Goal: Information Seeking & Learning: Learn about a topic

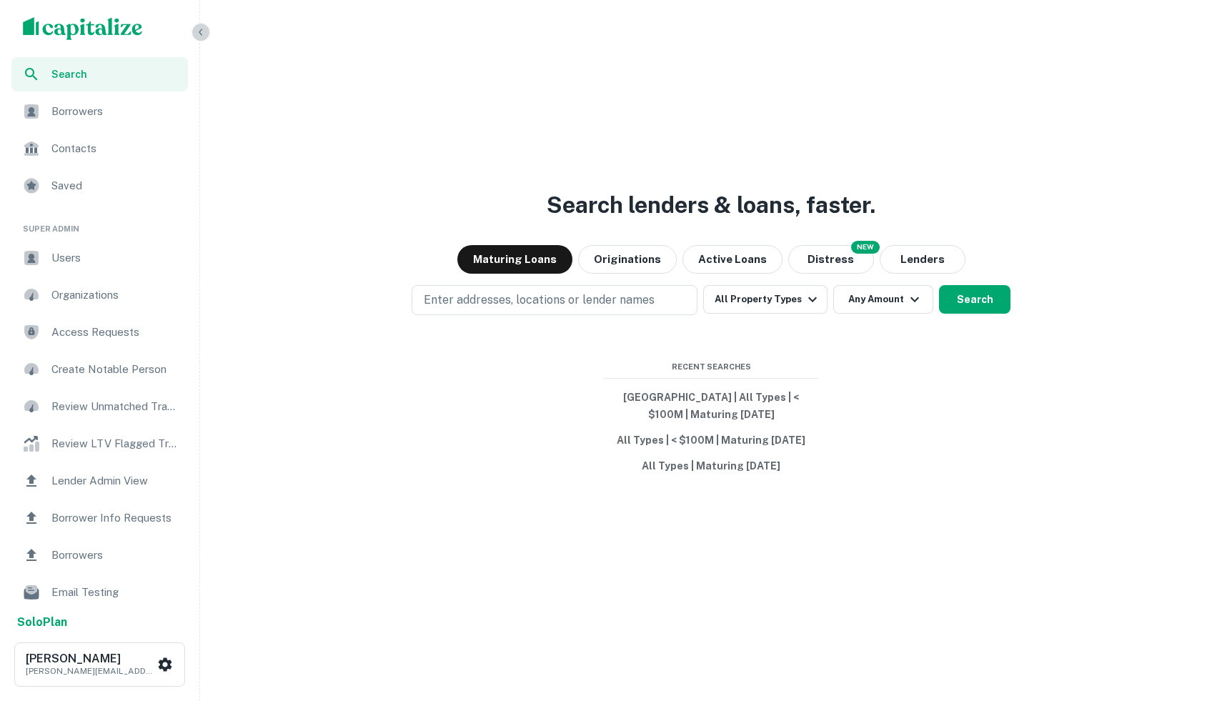
click at [204, 29] on icon "button" at bounding box center [200, 31] width 11 height 11
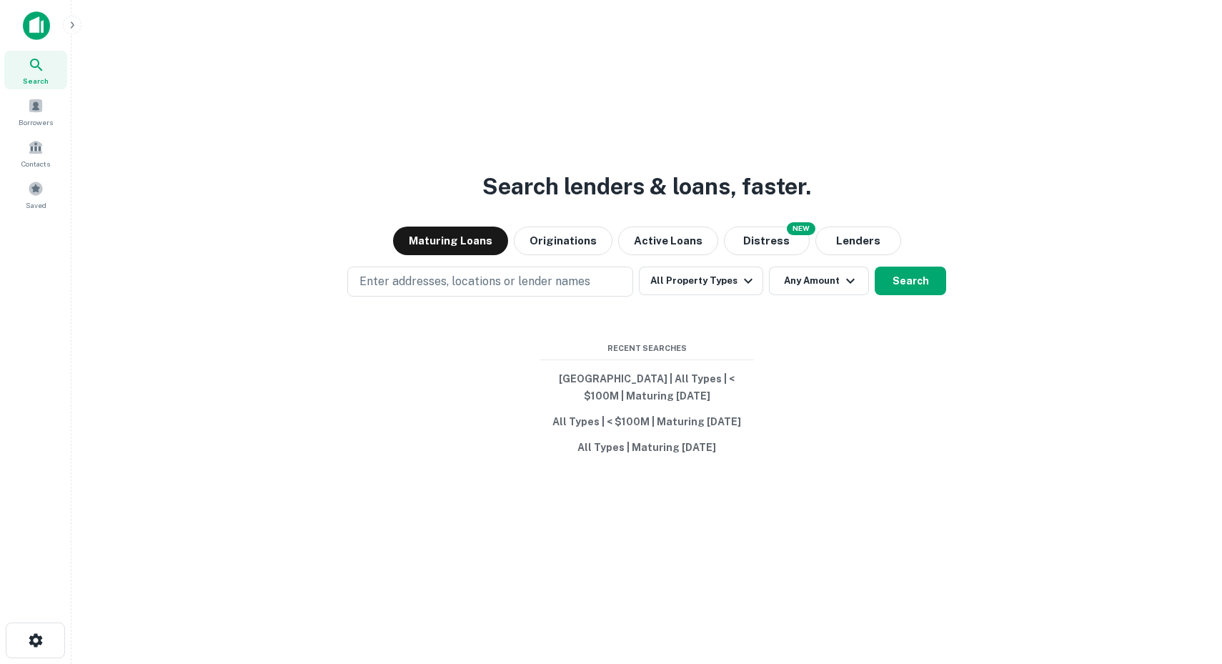
click at [41, 25] on img at bounding box center [36, 25] width 27 height 29
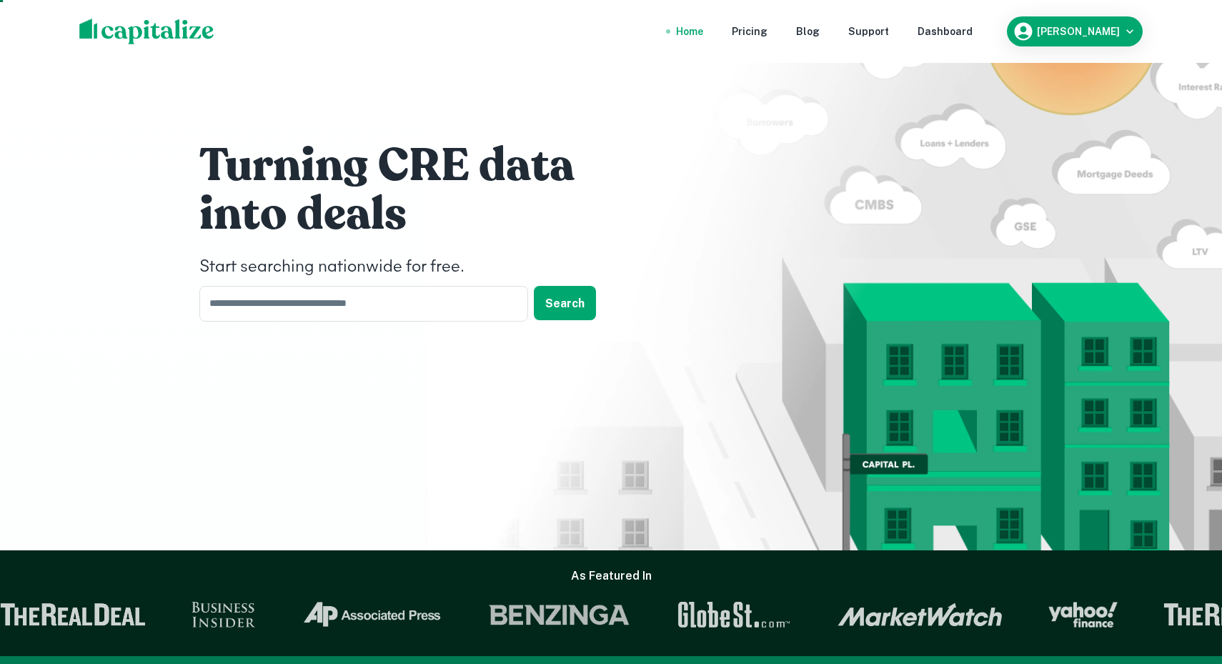
scroll to position [15, 0]
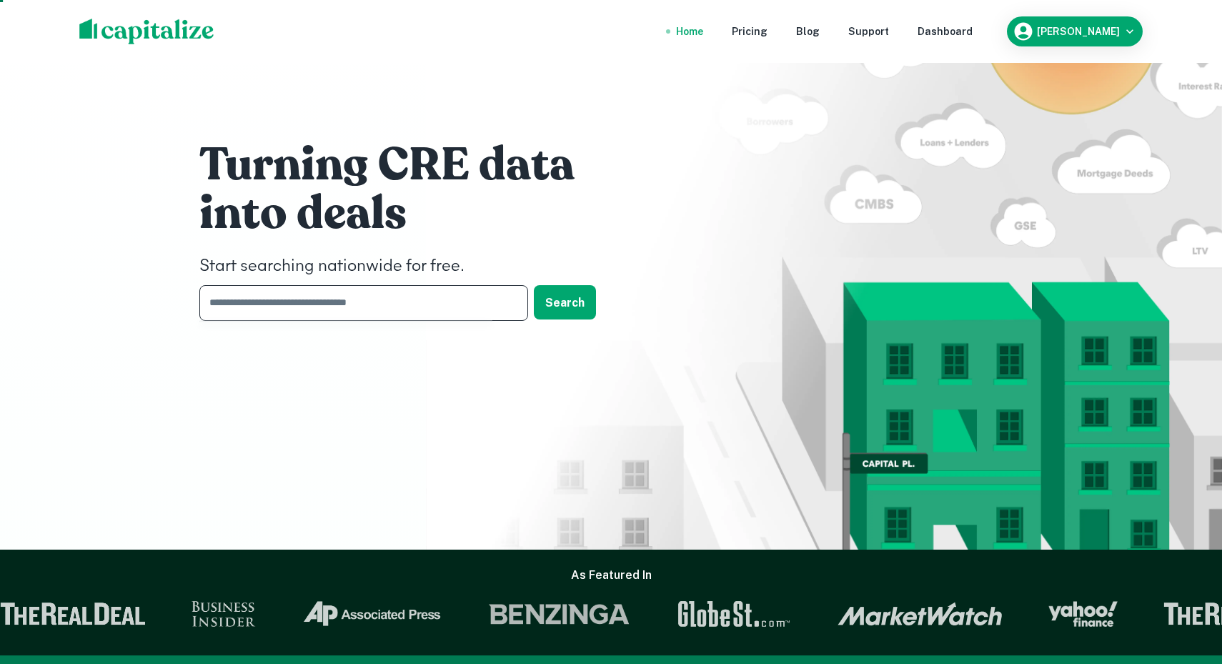
click at [412, 309] on input "text" at bounding box center [358, 302] width 319 height 35
type input "*"
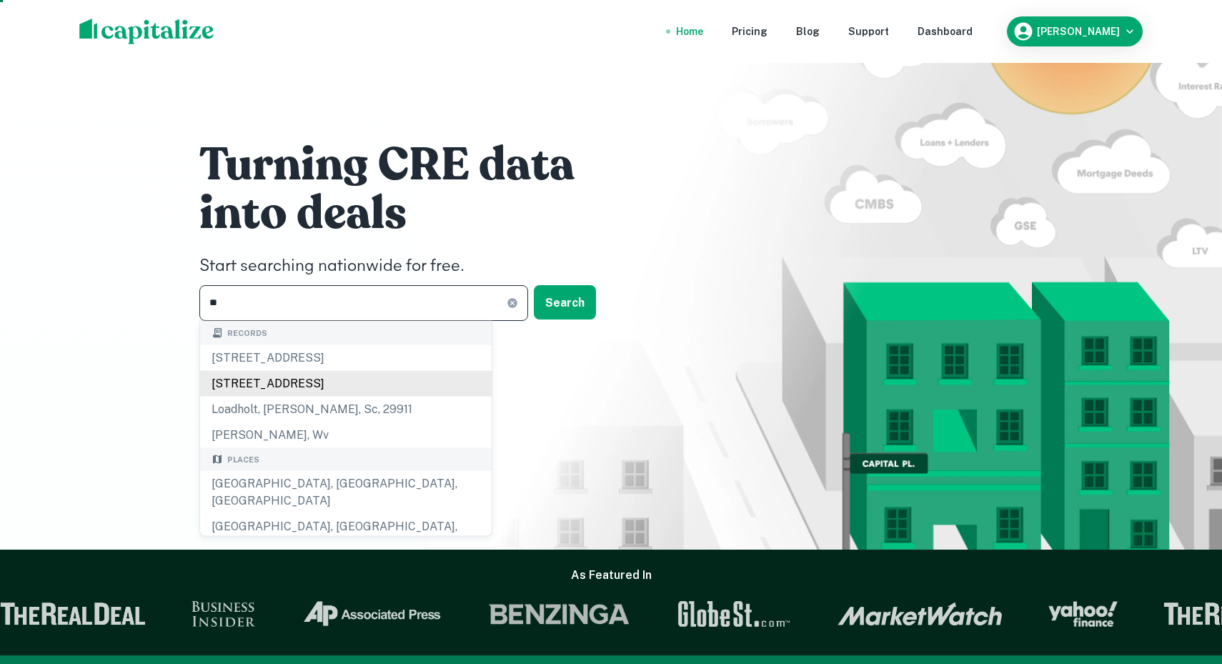
type input "*"
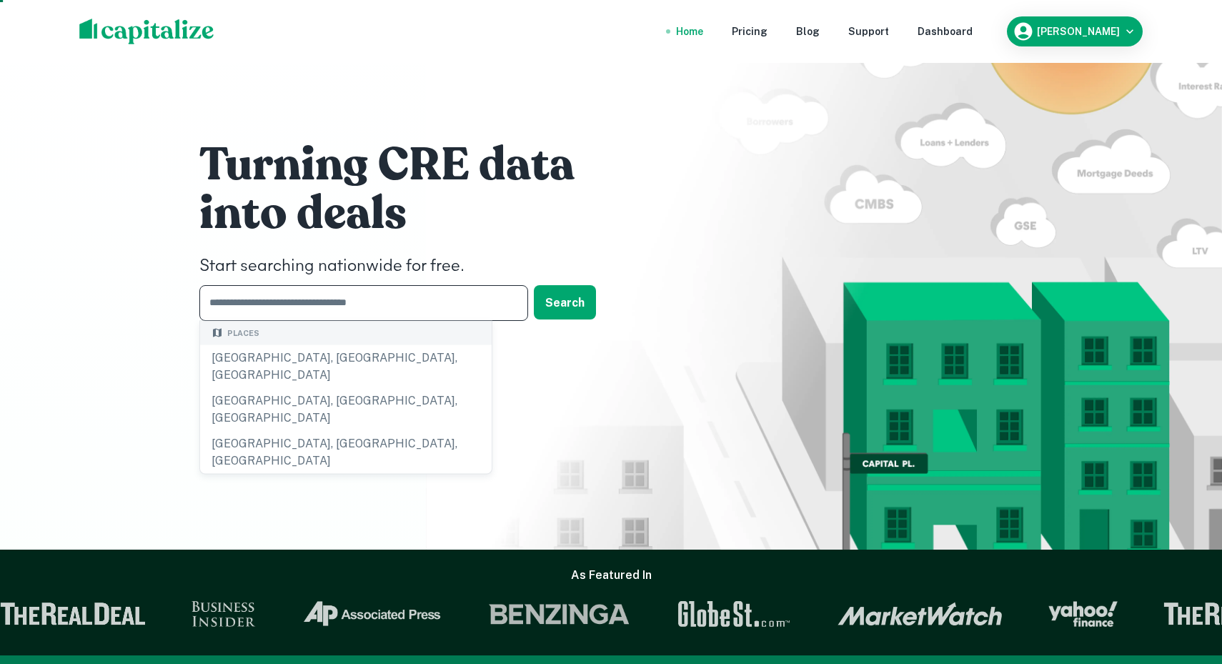
type input "*"
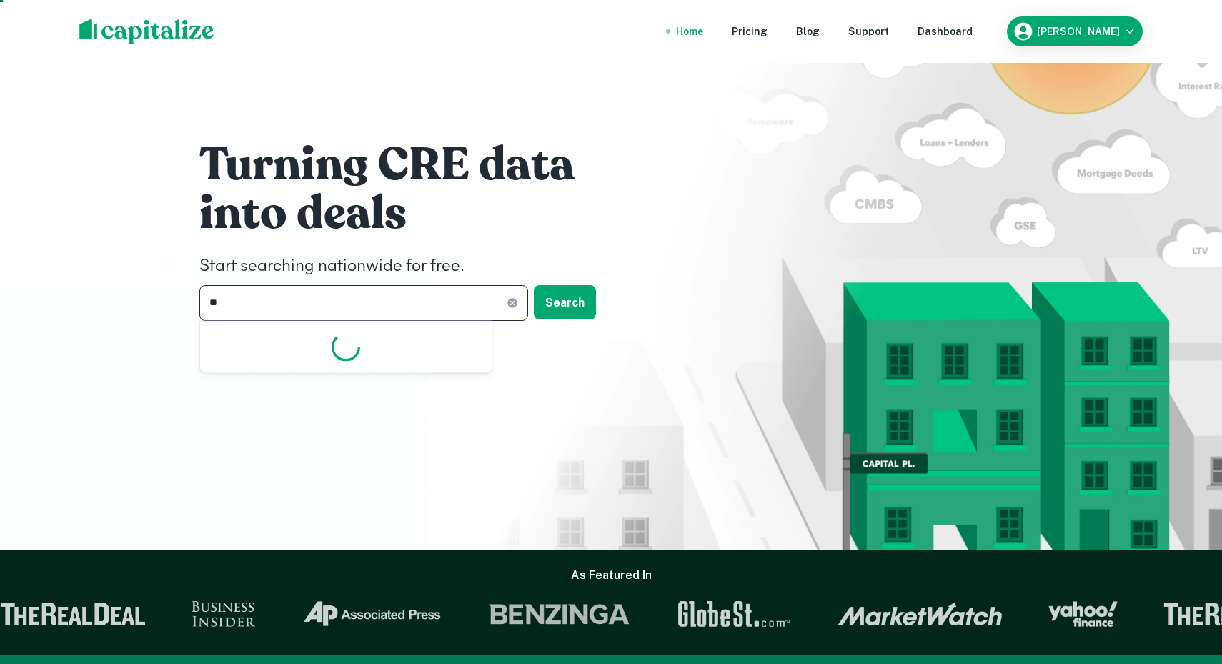
type input "*"
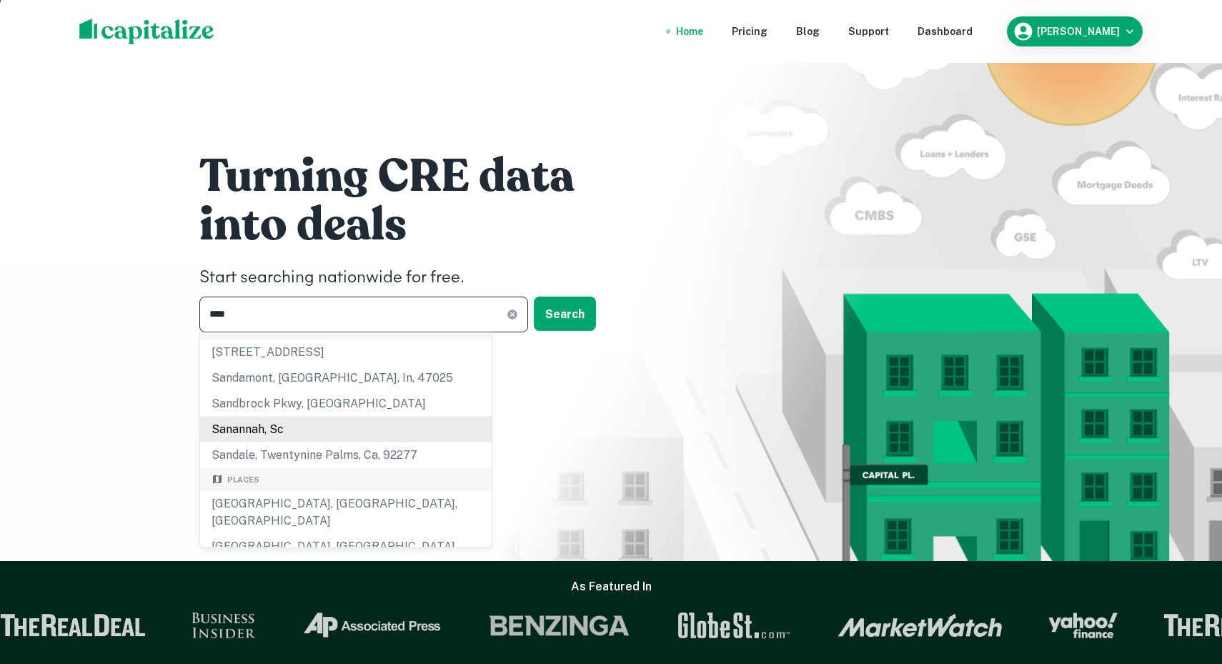
scroll to position [11, 0]
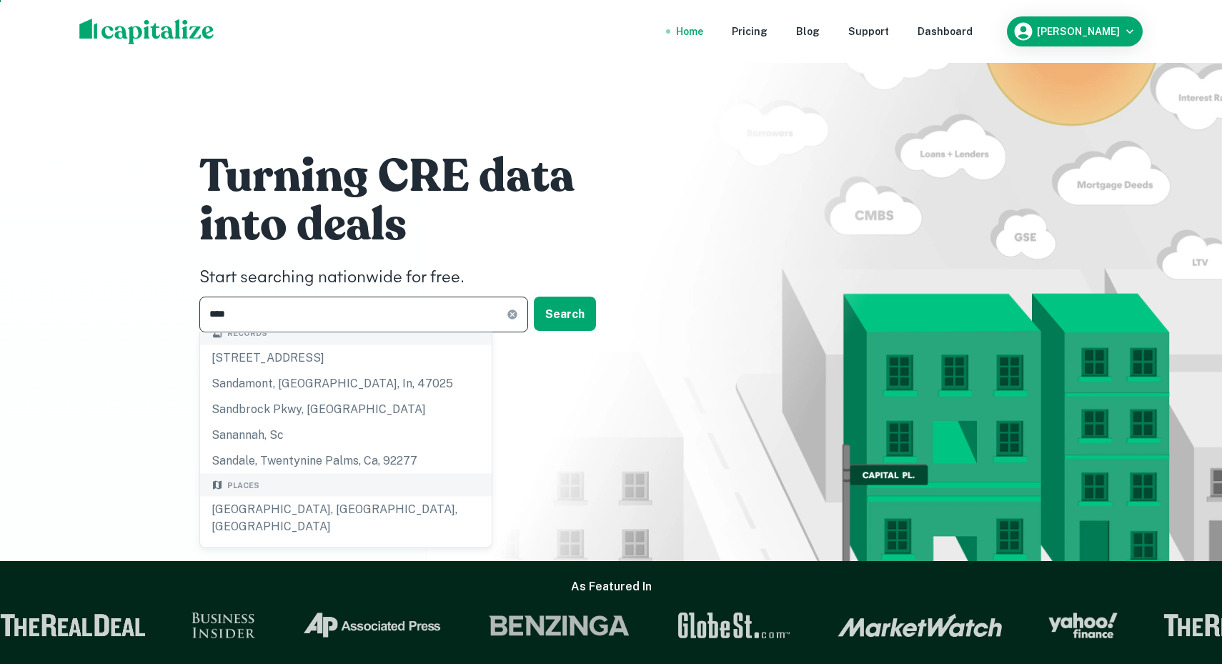
type input "***"
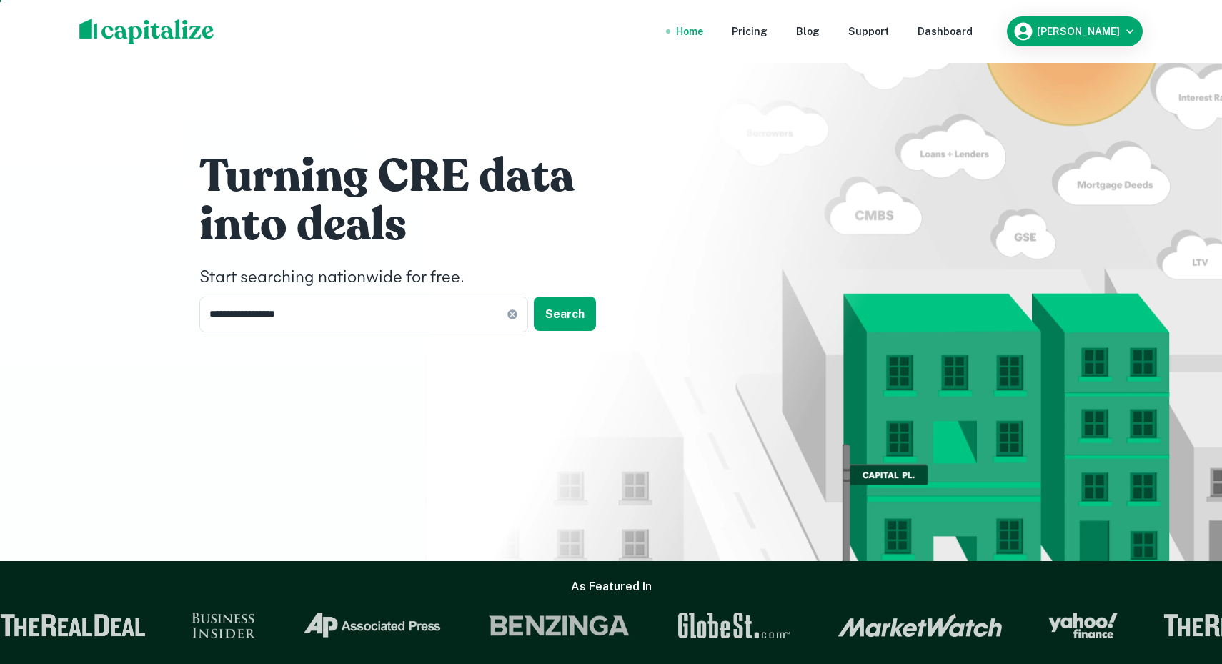
click at [663, 227] on div "**********" at bounding box center [611, 245] width 858 height 498
click at [552, 313] on button "Search" at bounding box center [565, 314] width 62 height 34
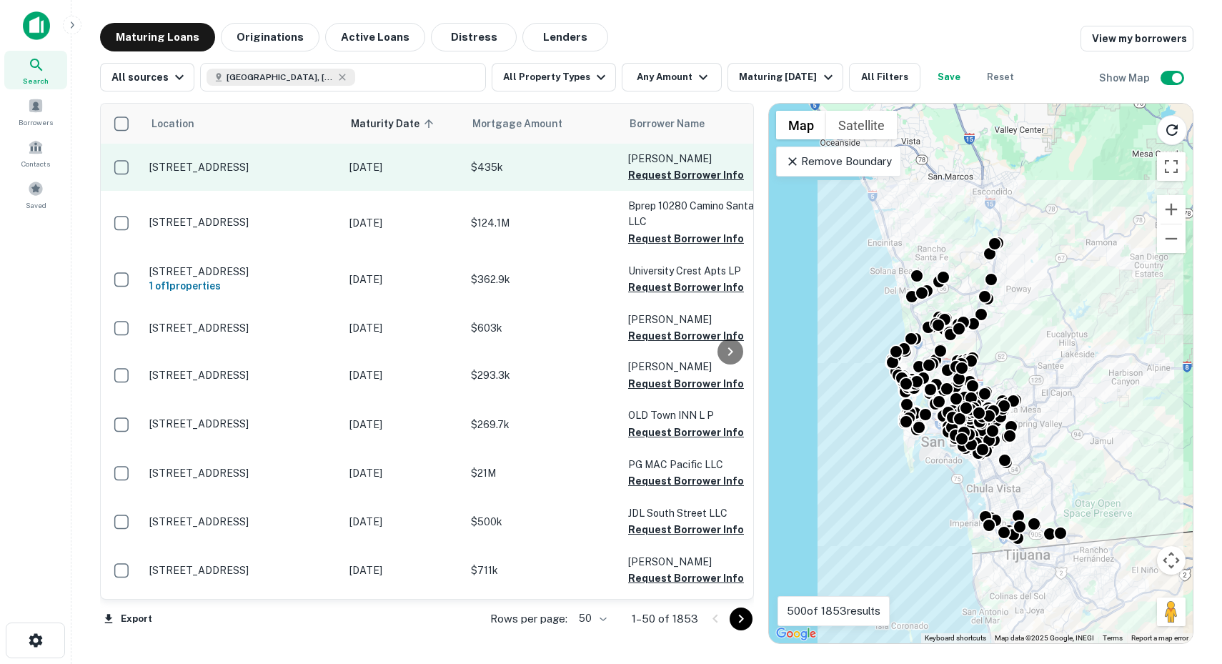
click at [567, 181] on td "$435k" at bounding box center [542, 167] width 157 height 47
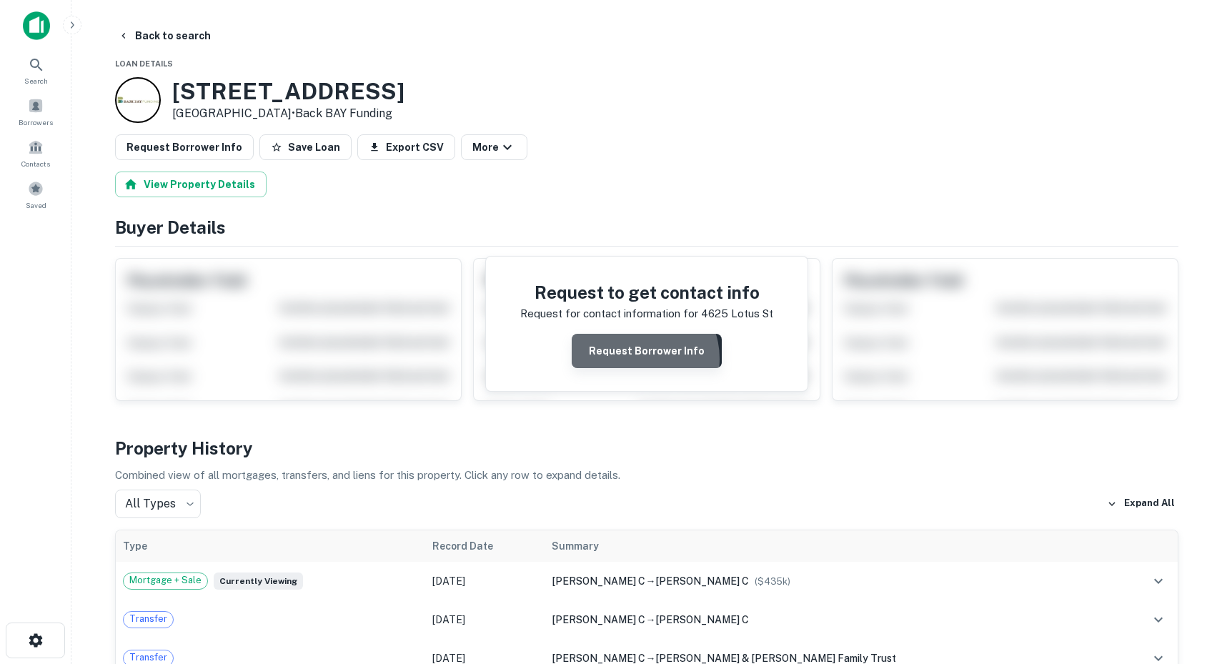
click at [640, 359] on button "Request Borrower Info" at bounding box center [647, 351] width 150 height 34
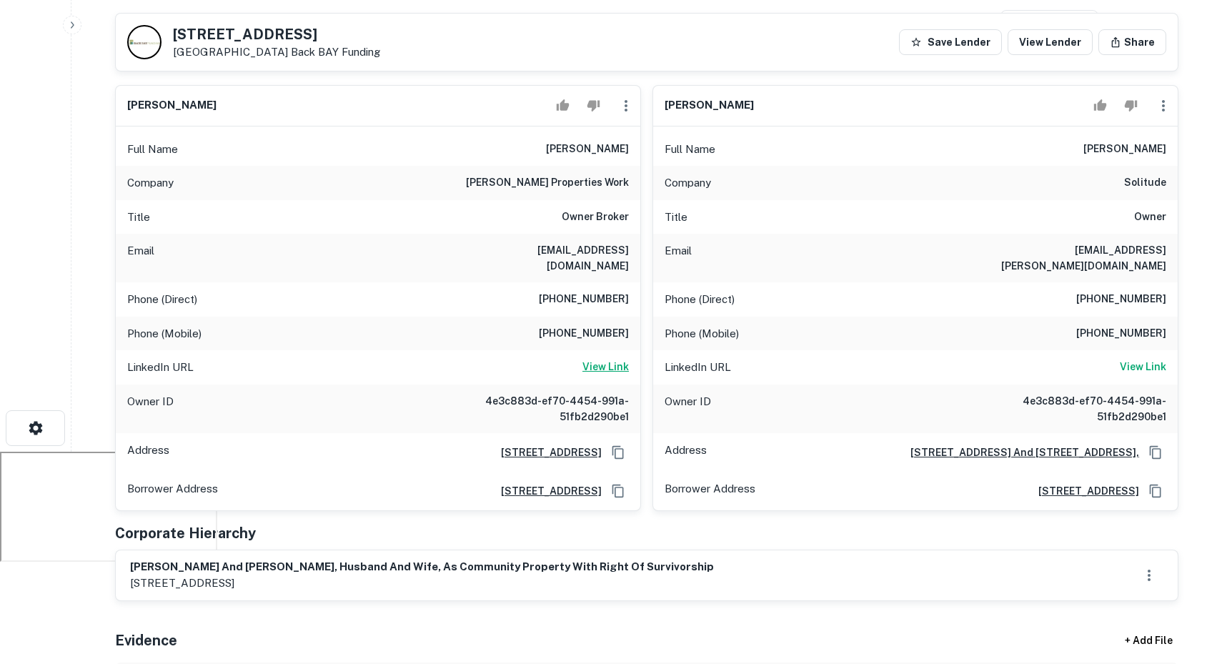
scroll to position [43, 0]
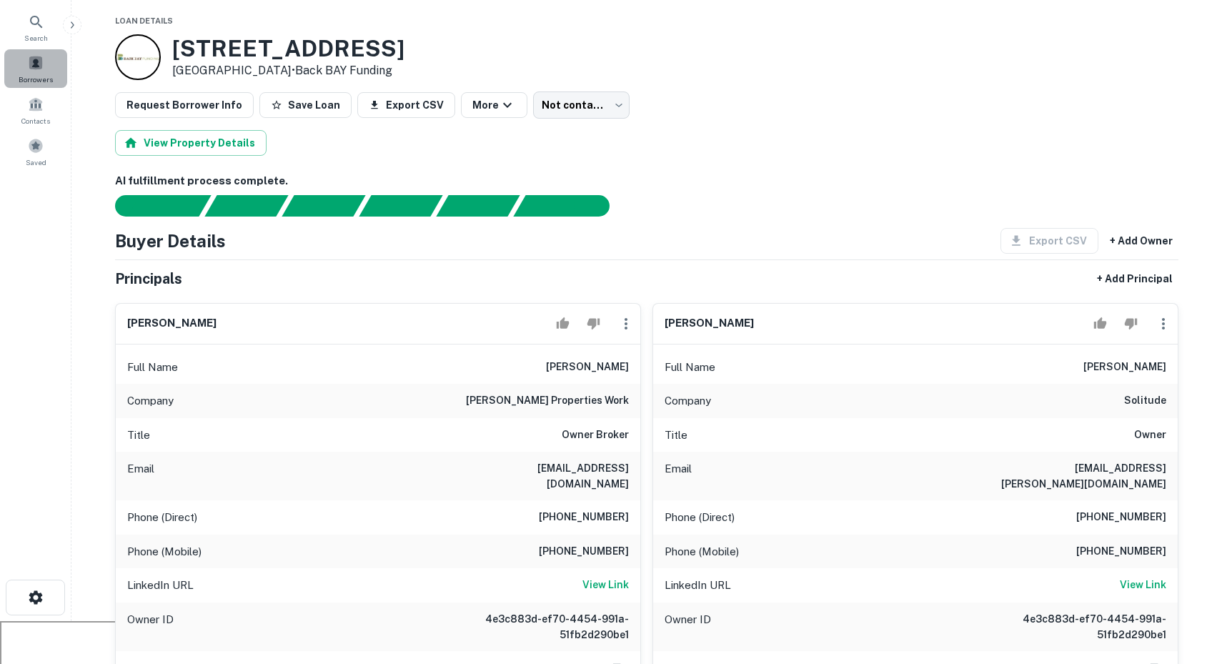
click at [44, 72] on div "Borrowers" at bounding box center [35, 68] width 63 height 39
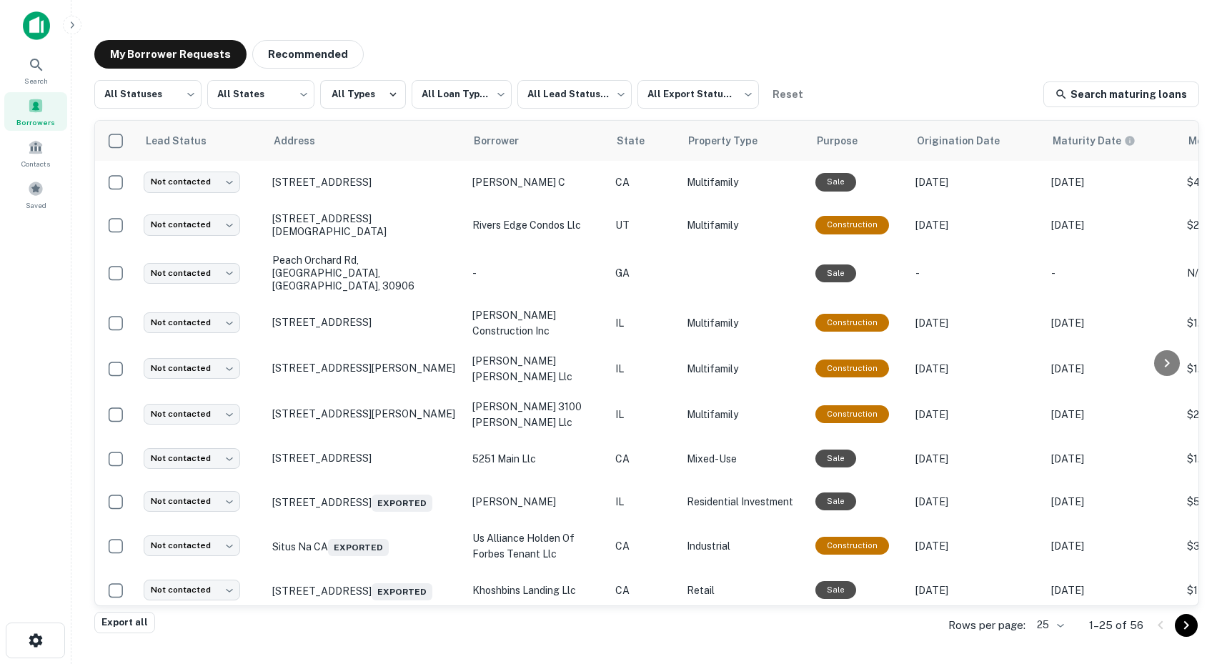
click at [38, 26] on img at bounding box center [36, 25] width 27 height 29
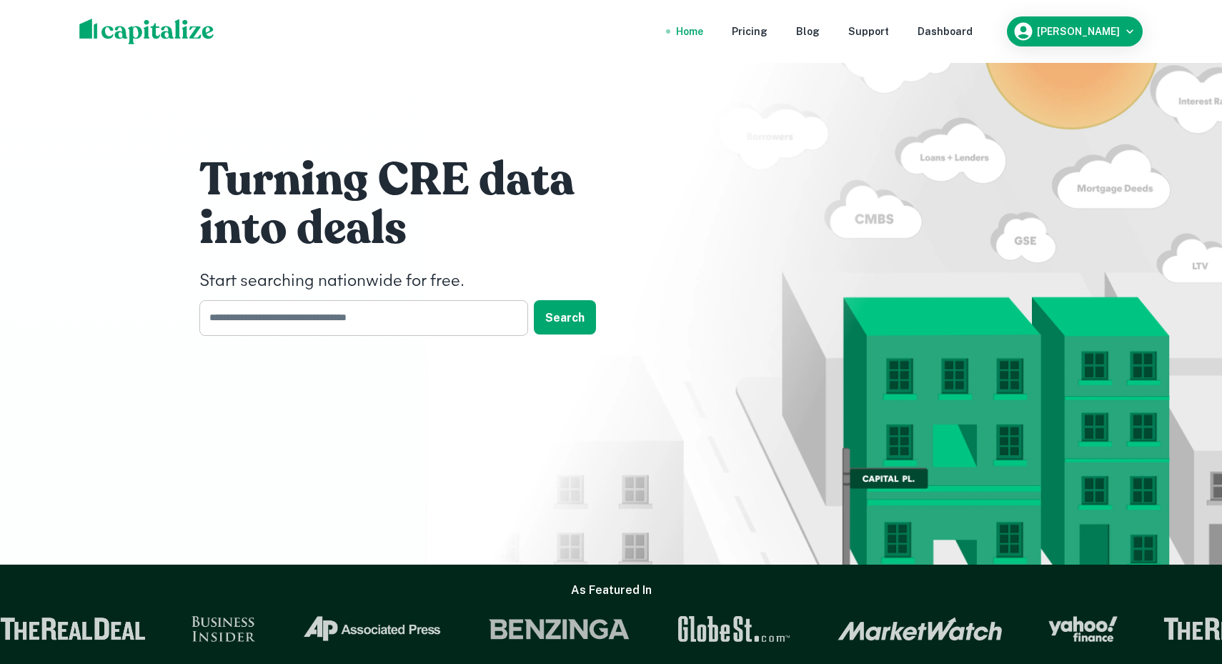
click at [254, 308] on input "text" at bounding box center [358, 317] width 319 height 35
type input "***"
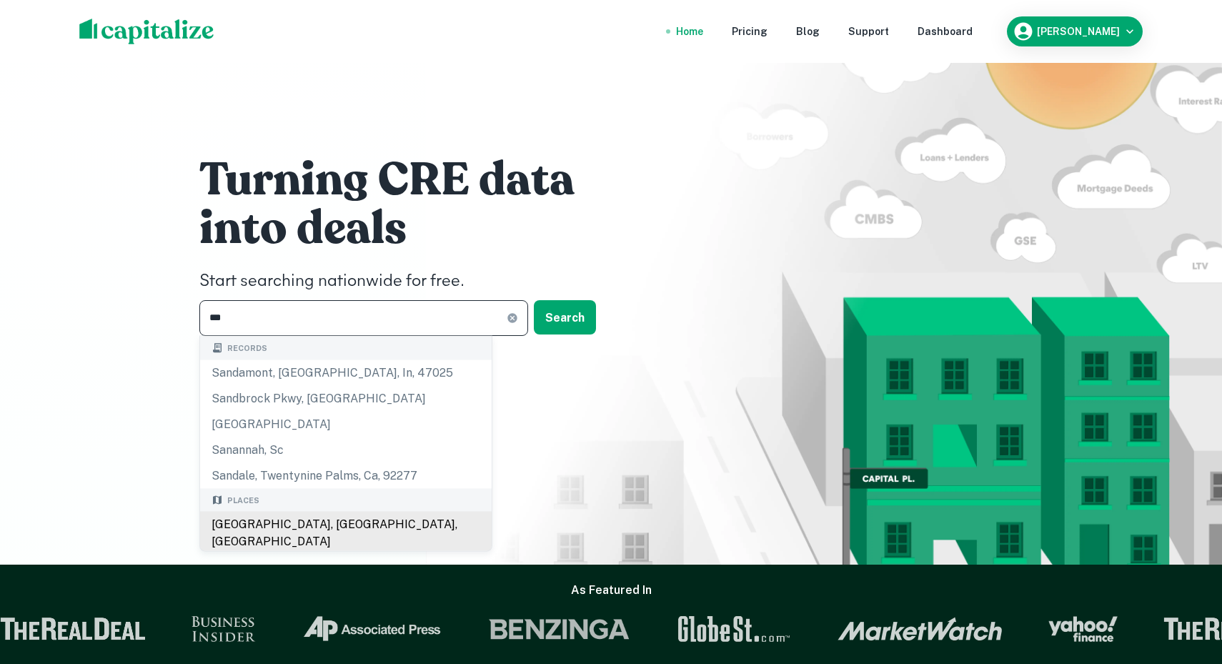
scroll to position [24, 0]
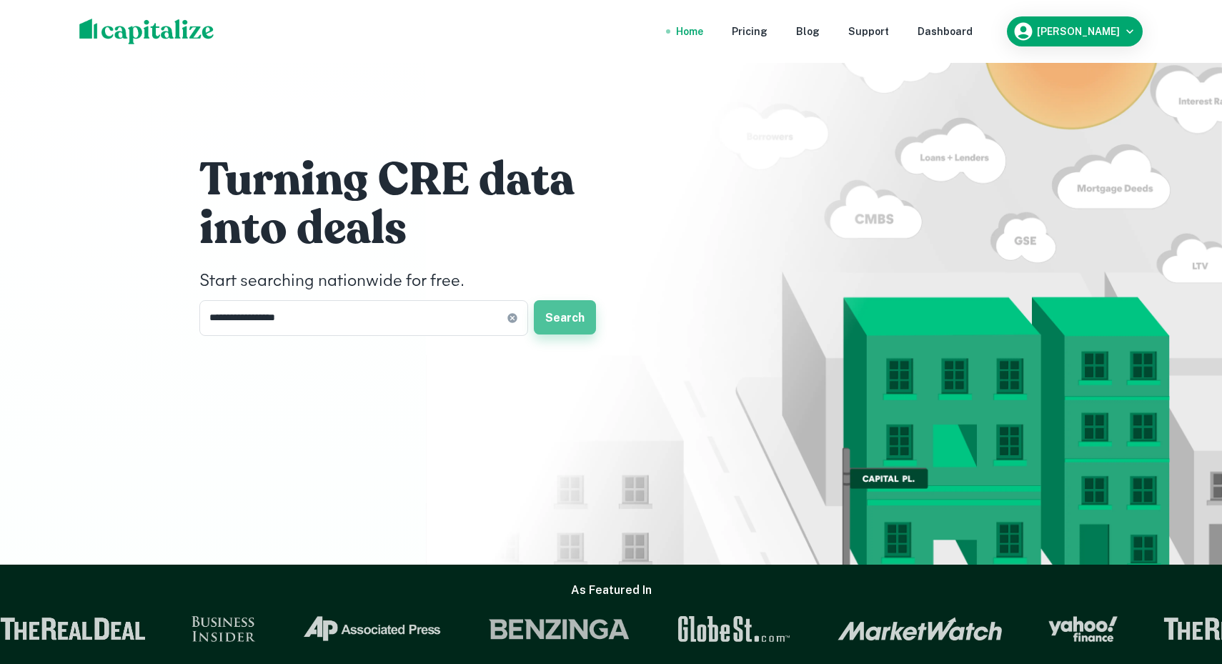
click at [563, 319] on button "Search" at bounding box center [565, 317] width 62 height 34
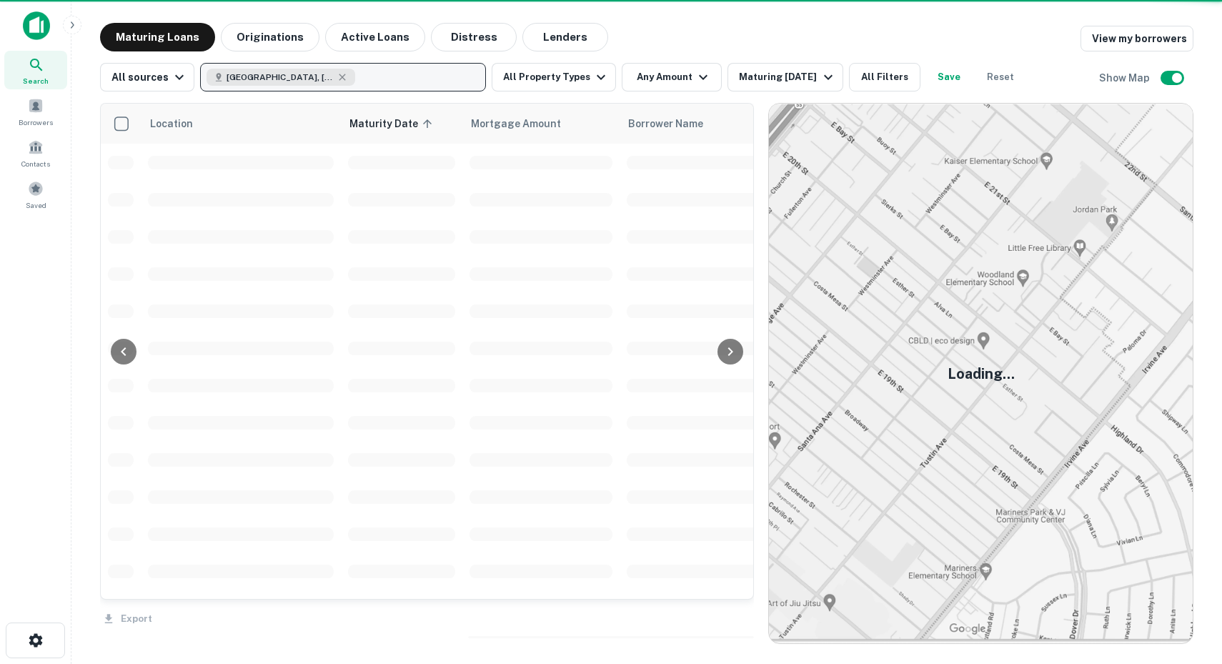
click at [356, 91] on button "[GEOGRAPHIC_DATA], [GEOGRAPHIC_DATA], [GEOGRAPHIC_DATA]" at bounding box center [343, 77] width 286 height 29
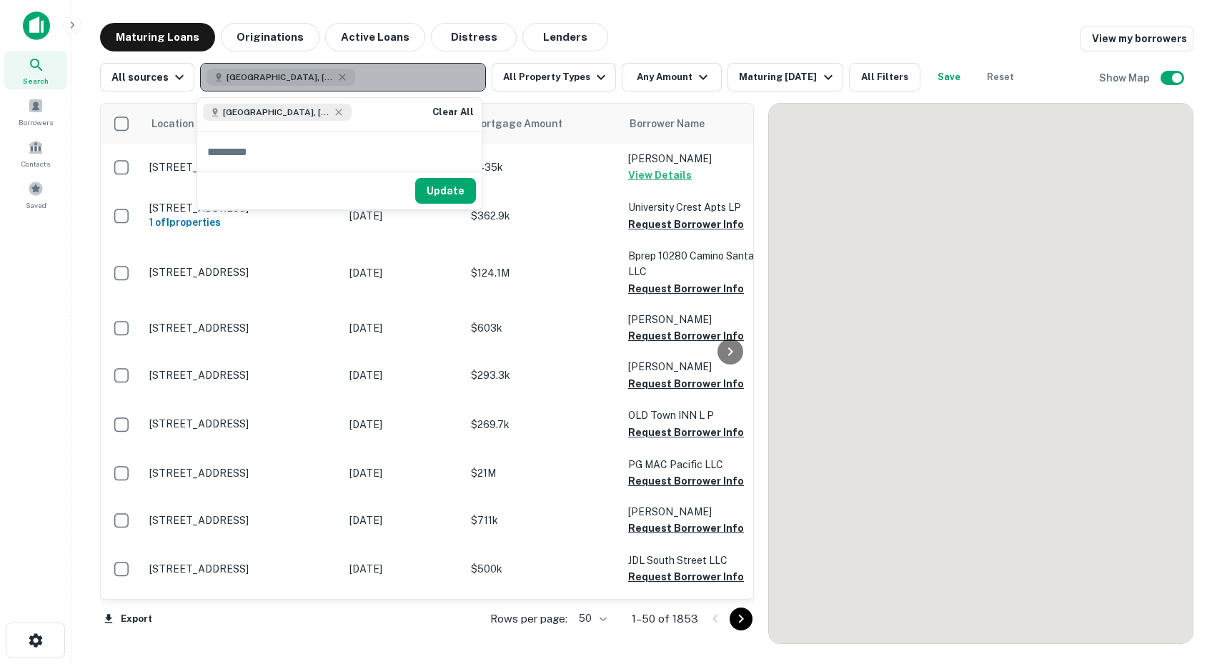
click at [354, 81] on button "[GEOGRAPHIC_DATA], [GEOGRAPHIC_DATA], [GEOGRAPHIC_DATA]" at bounding box center [343, 77] width 286 height 29
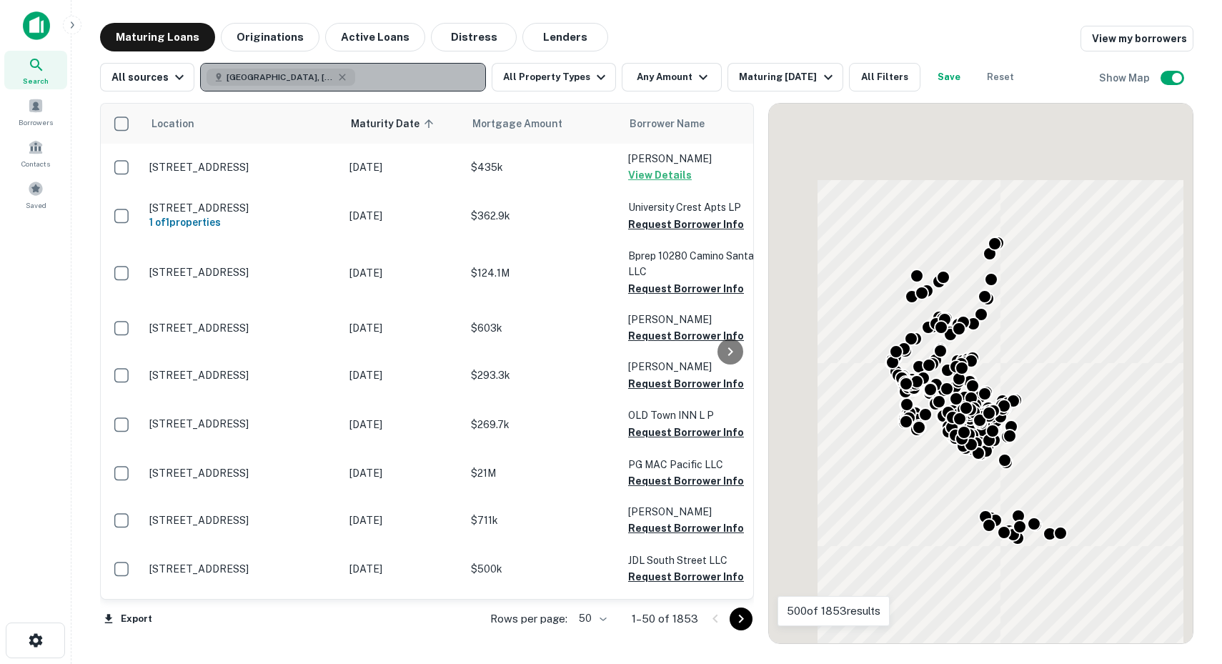
click at [354, 81] on button "[GEOGRAPHIC_DATA], [GEOGRAPHIC_DATA], [GEOGRAPHIC_DATA]" at bounding box center [343, 77] width 286 height 29
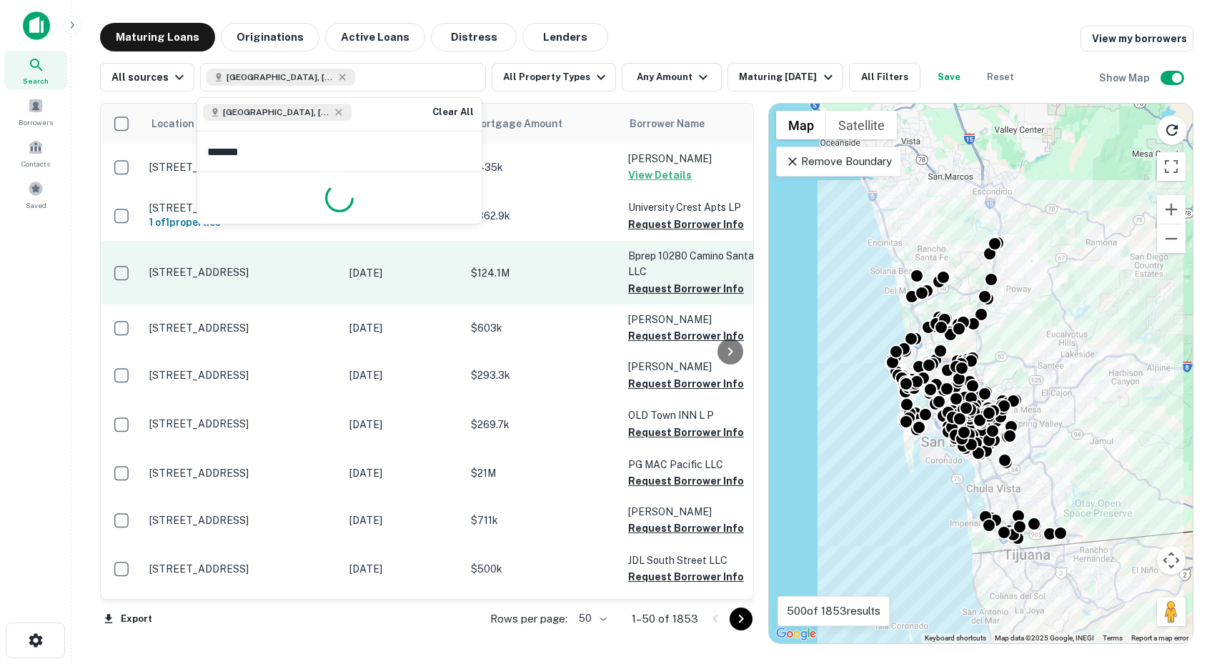
type input "********"
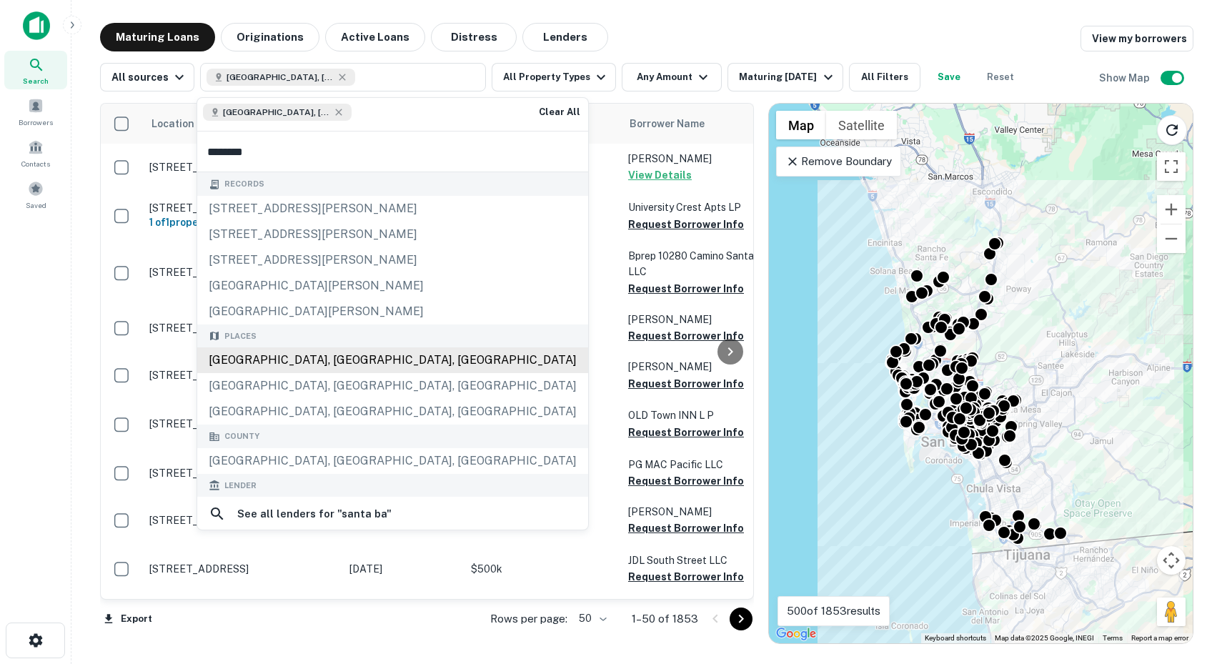
click at [299, 362] on div "Santa Barbara, CA, USA" at bounding box center [392, 360] width 391 height 26
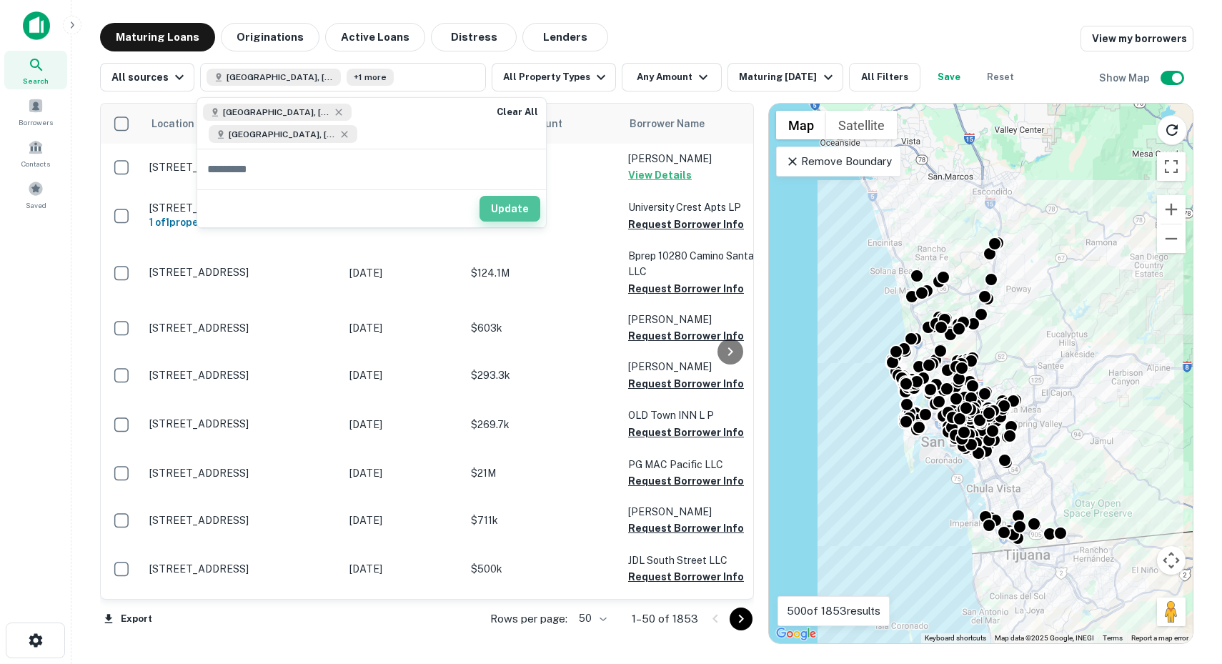
click at [502, 196] on button "Update" at bounding box center [510, 209] width 61 height 26
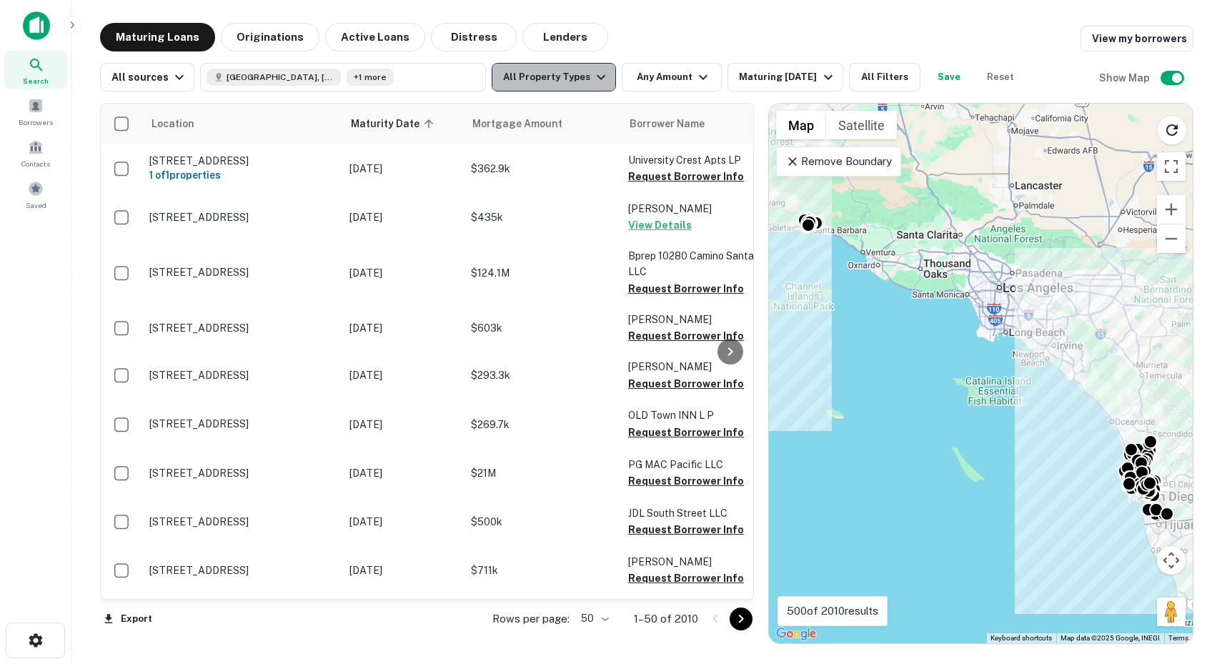
click at [594, 70] on icon "button" at bounding box center [600, 77] width 17 height 17
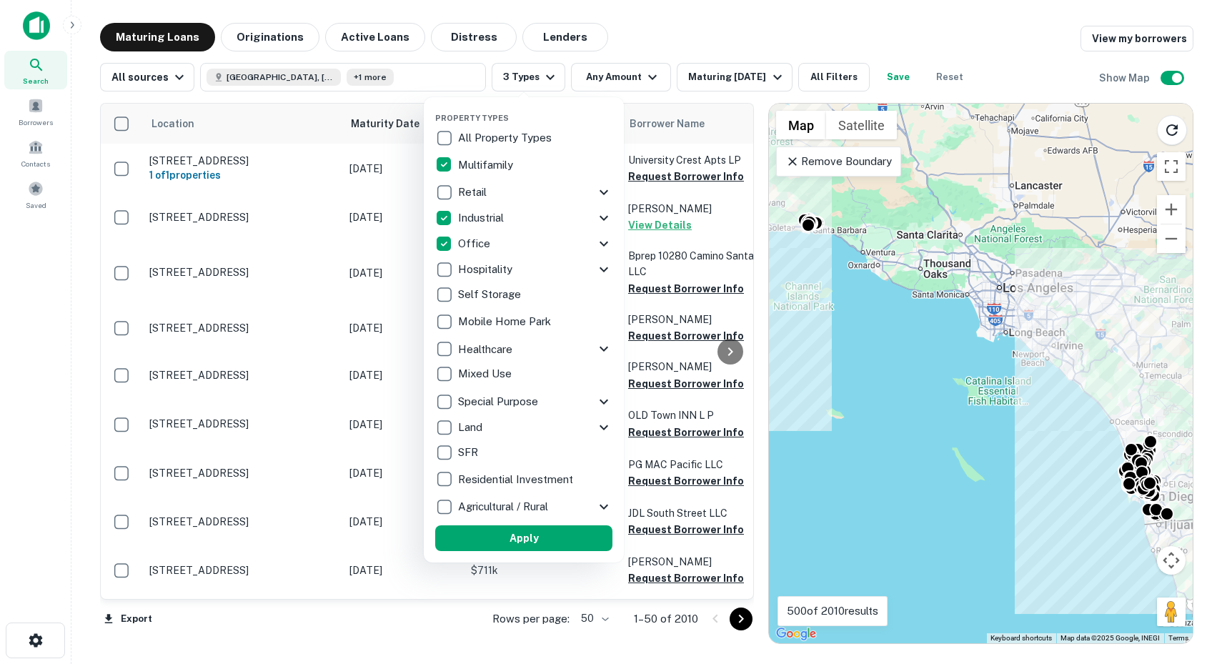
click at [608, 247] on icon at bounding box center [603, 243] width 17 height 17
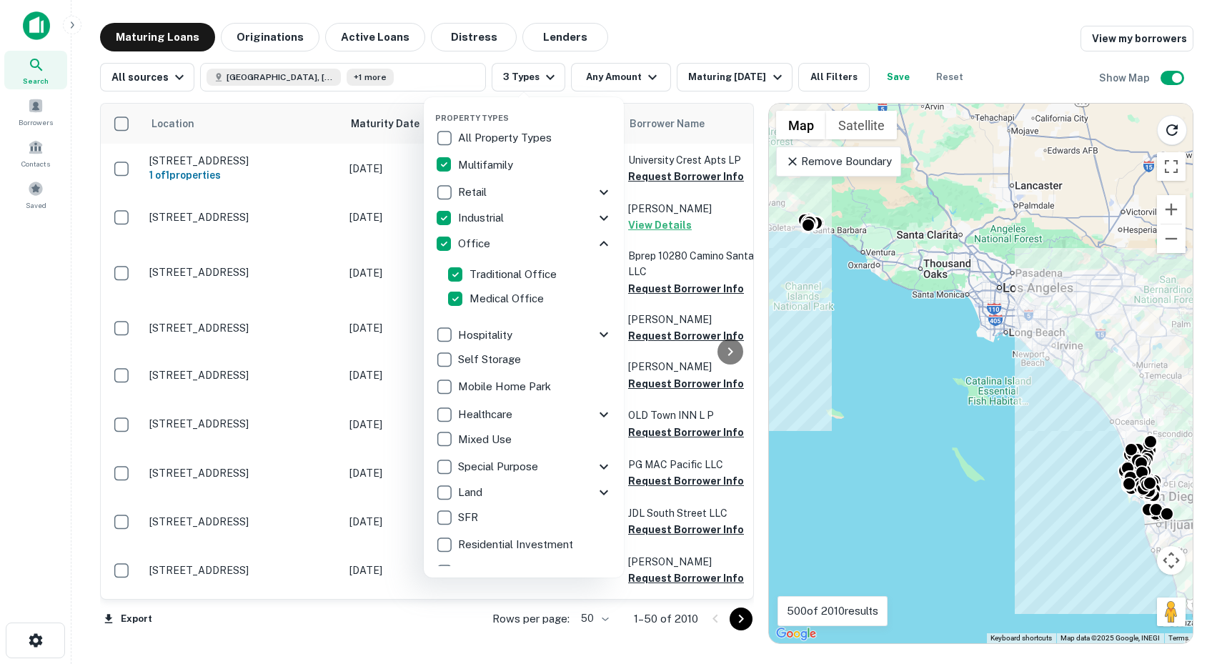
click at [602, 244] on icon at bounding box center [604, 243] width 9 height 5
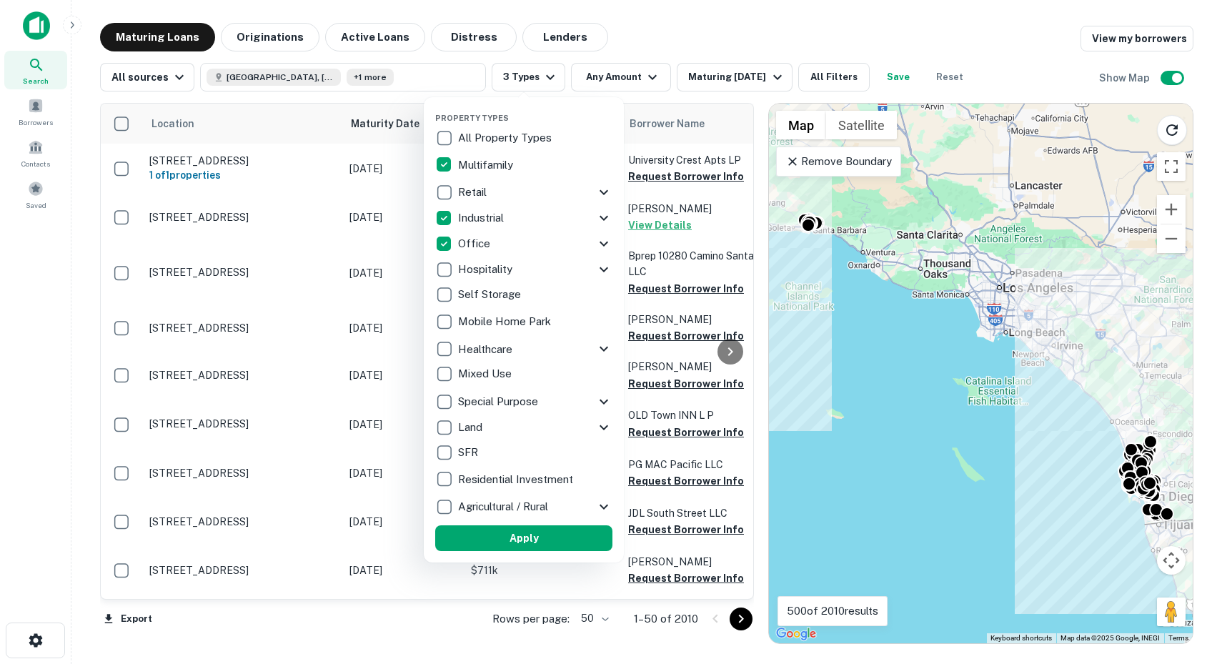
click at [606, 272] on icon at bounding box center [603, 269] width 17 height 17
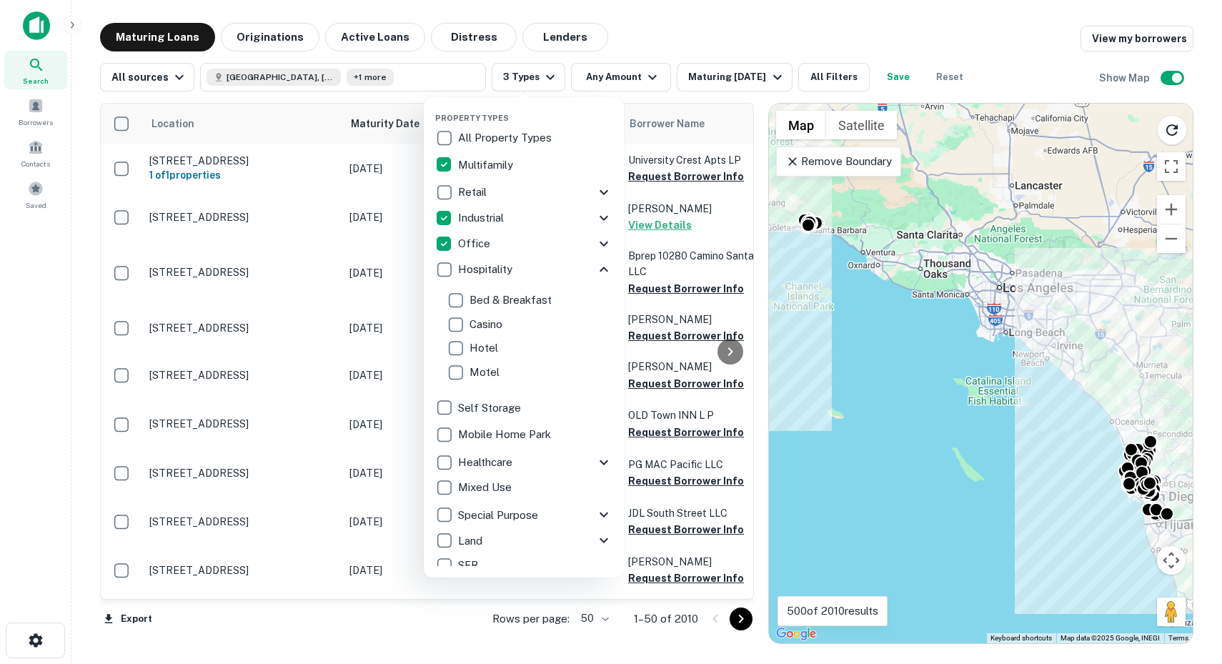
click at [606, 272] on icon at bounding box center [603, 269] width 17 height 17
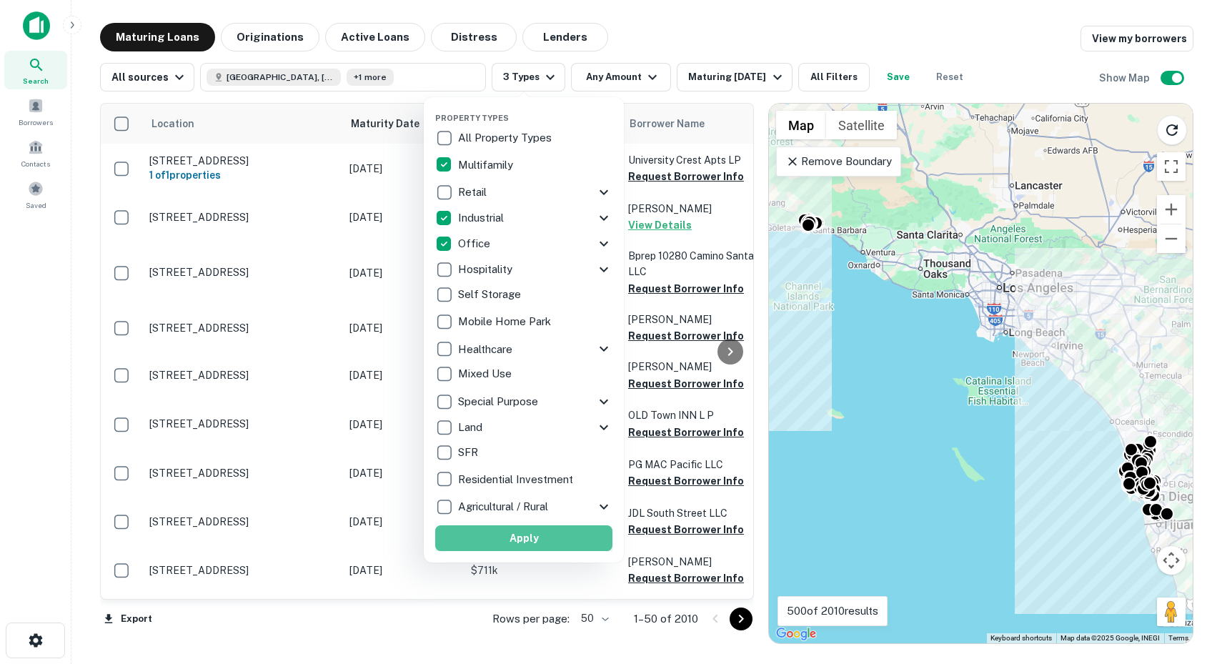
click at [510, 535] on button "Apply" at bounding box center [523, 538] width 177 height 26
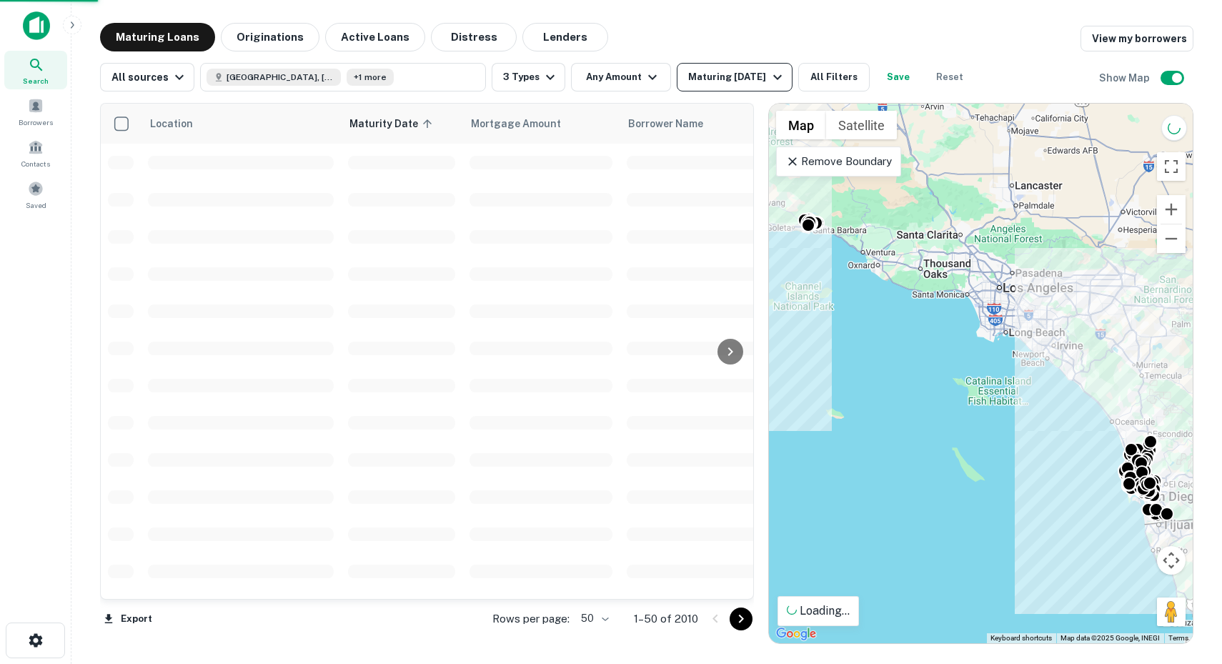
click at [748, 83] on div "Maturing In 1 Year" at bounding box center [736, 77] width 97 height 17
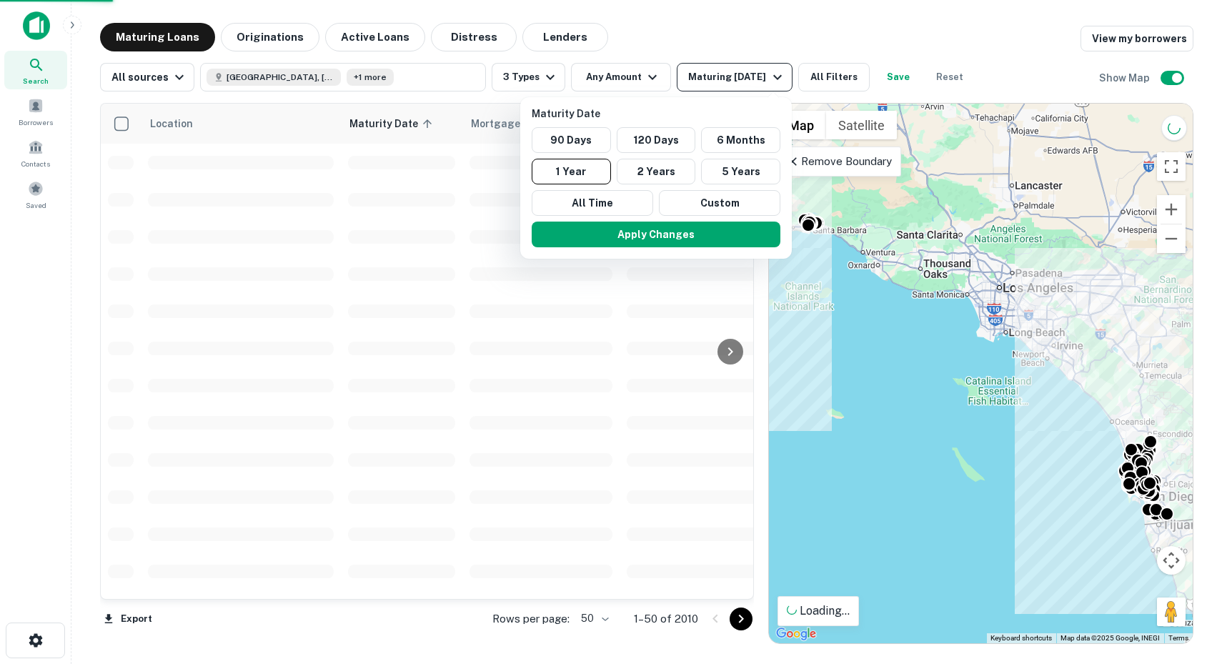
click at [765, 78] on div at bounding box center [611, 332] width 1222 height 664
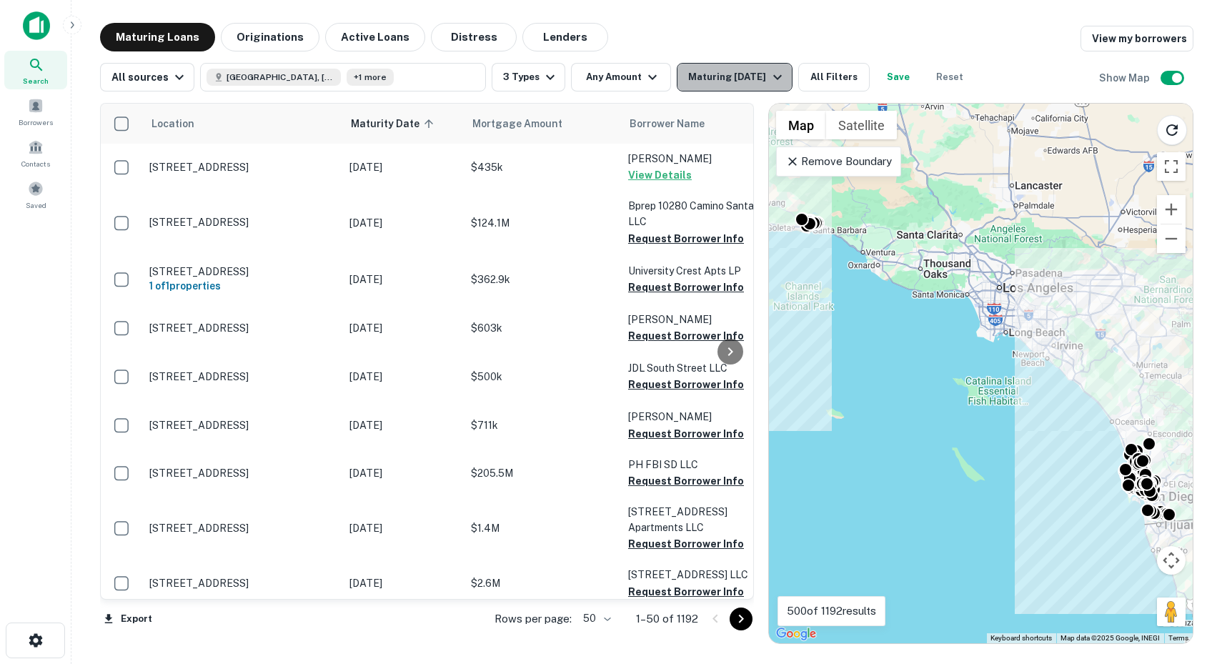
click at [778, 76] on icon "button" at bounding box center [777, 77] width 17 height 17
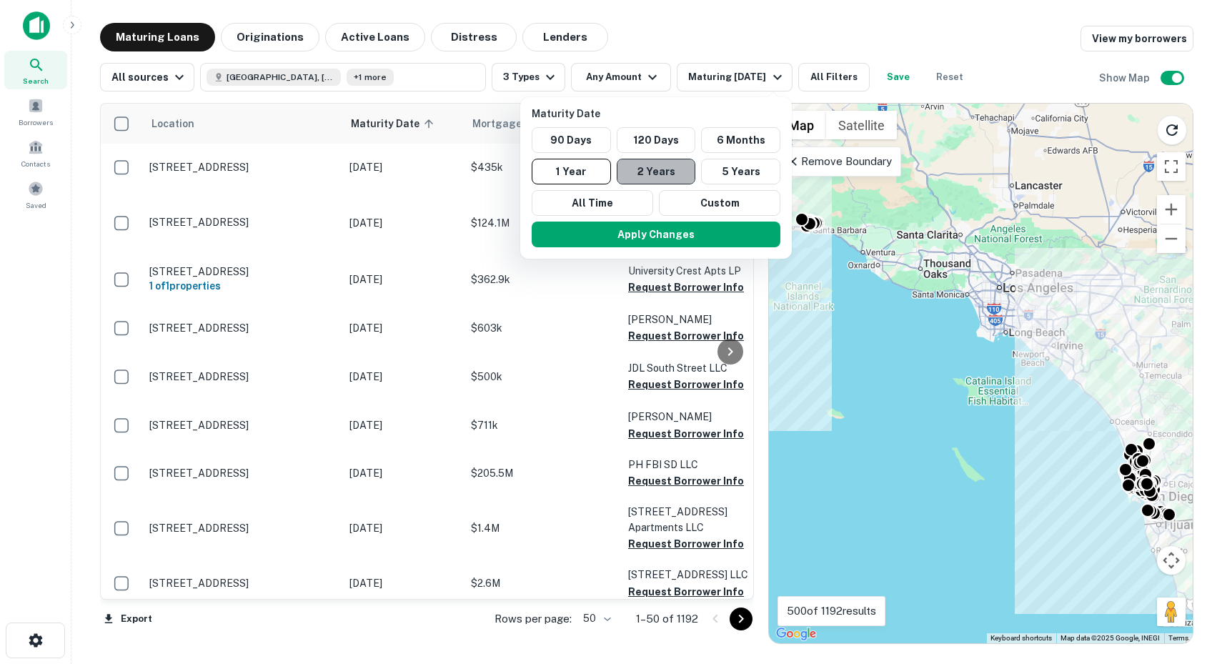
click at [653, 174] on button "2 Years" at bounding box center [656, 172] width 79 height 26
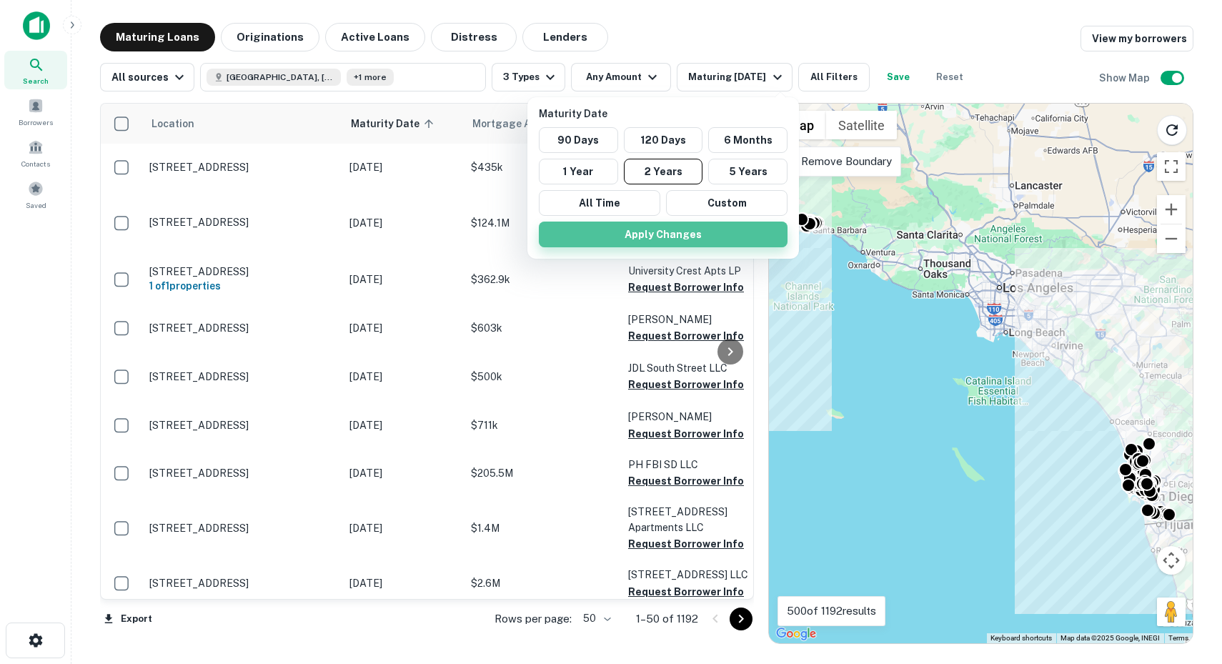
click at [663, 236] on button "Apply Changes" at bounding box center [663, 235] width 249 height 26
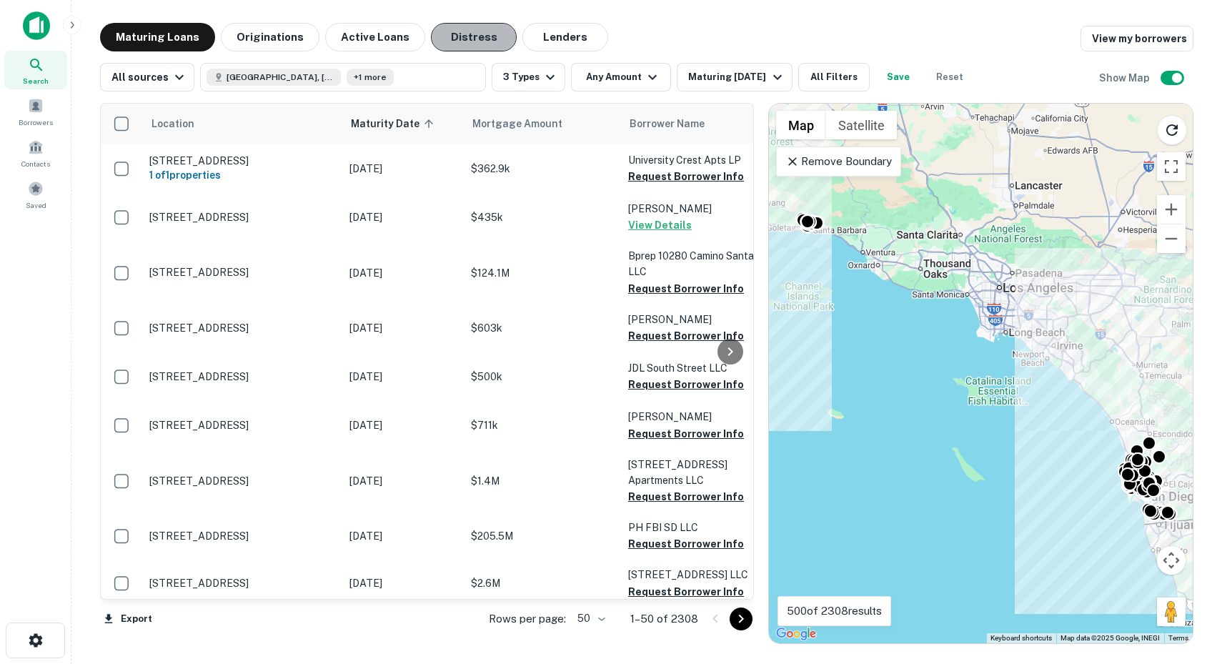
click at [460, 36] on button "Distress" at bounding box center [474, 37] width 86 height 29
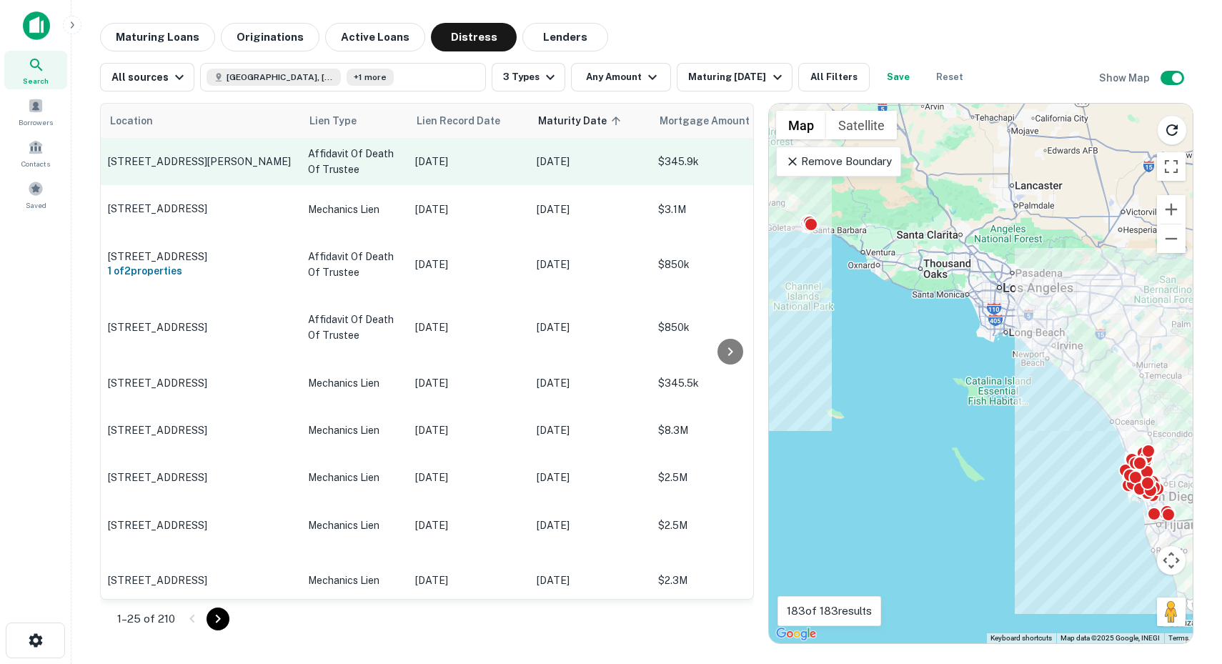
click at [353, 157] on p "Affidavit Of Death Of Trustee" at bounding box center [354, 161] width 93 height 31
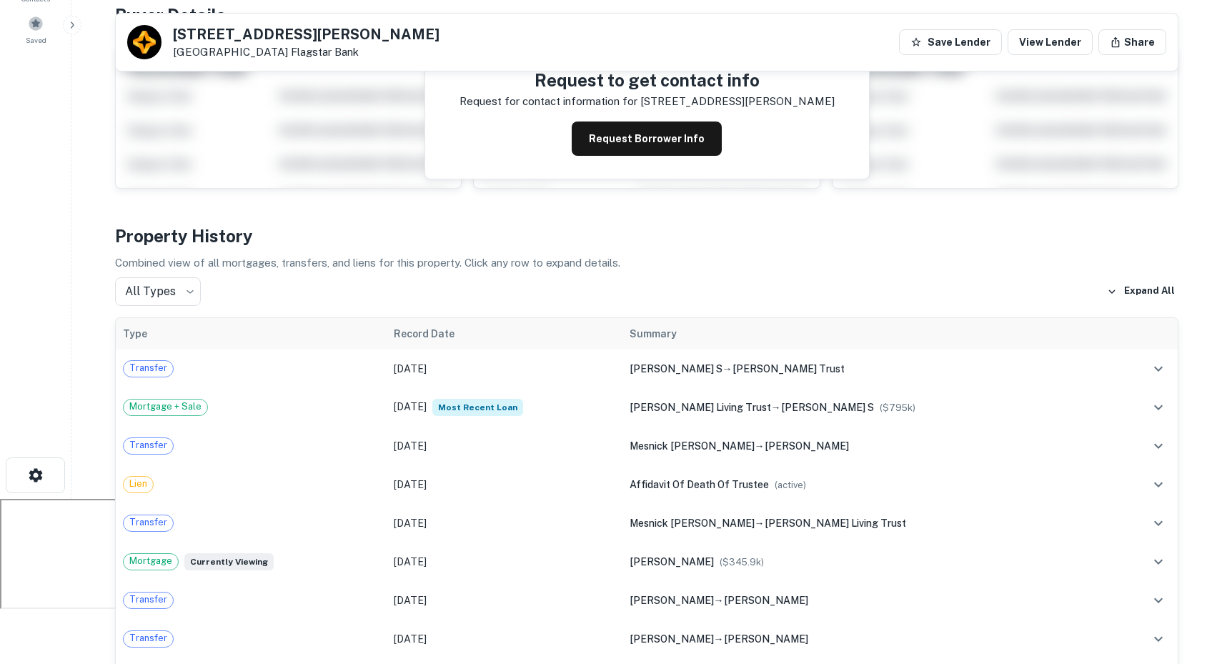
scroll to position [162, 0]
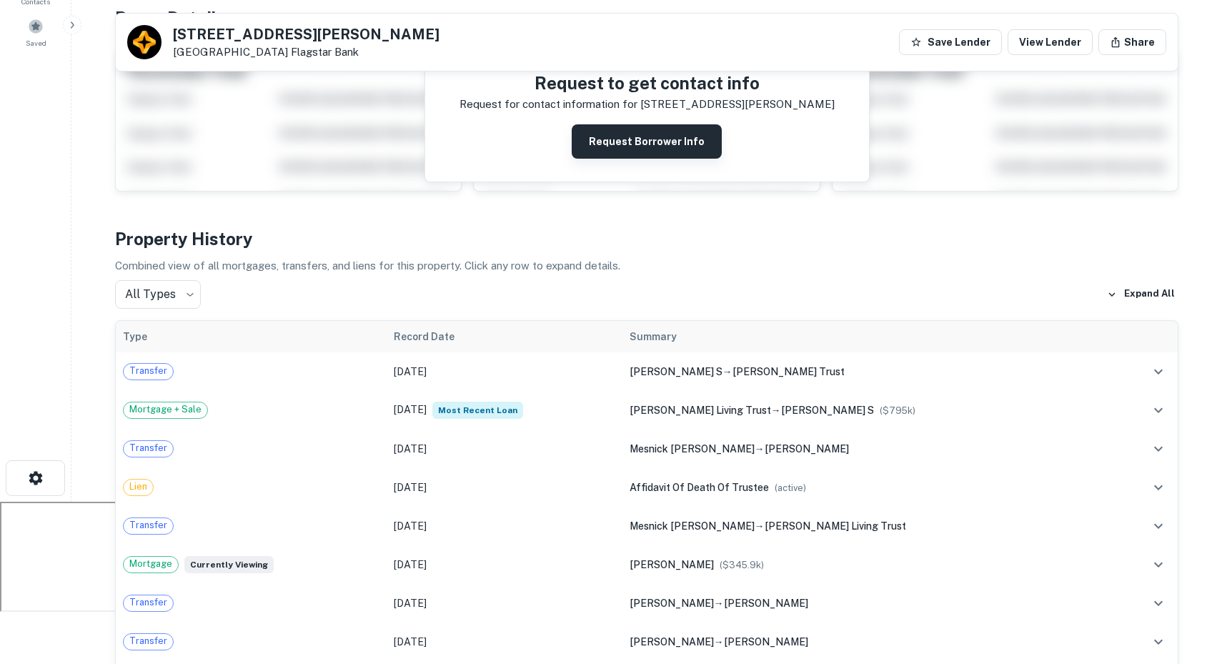
click at [645, 149] on button "Request Borrower Info" at bounding box center [647, 141] width 150 height 34
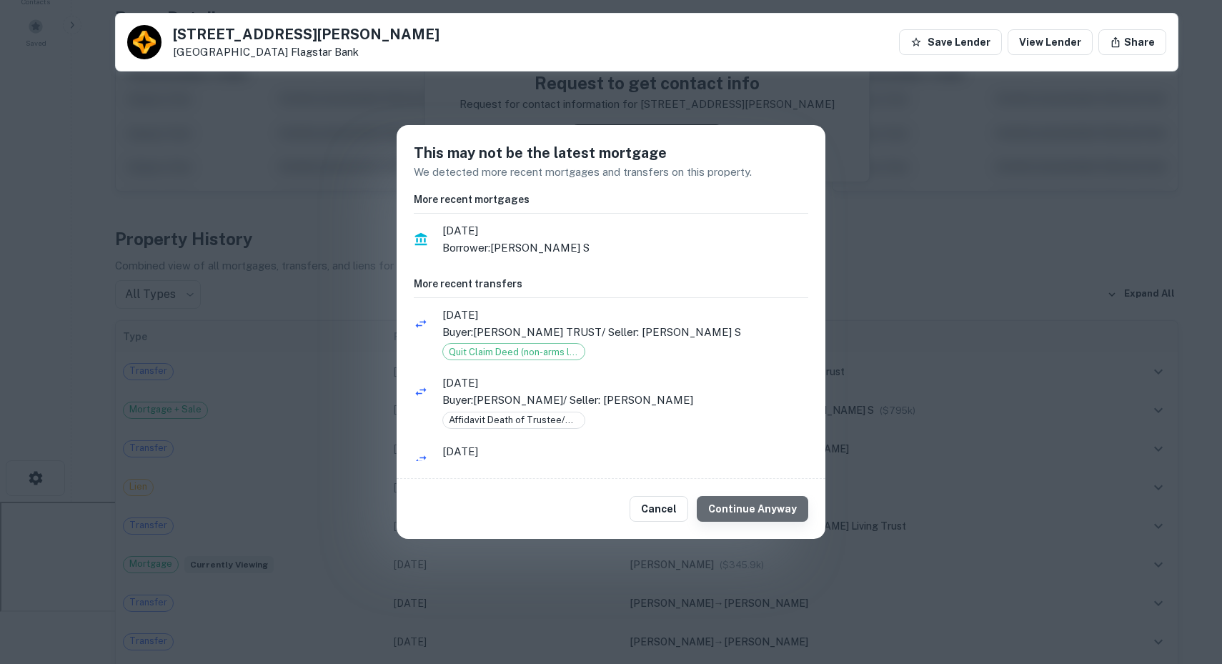
click at [776, 511] on button "Continue Anyway" at bounding box center [752, 509] width 111 height 26
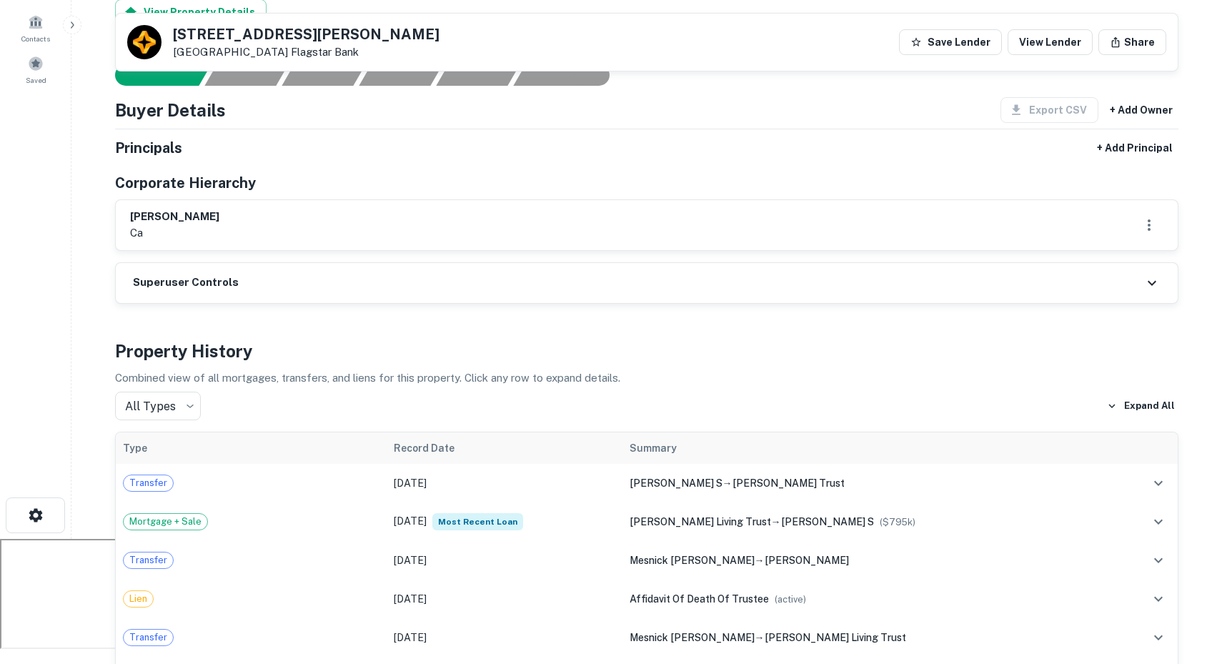
scroll to position [0, 0]
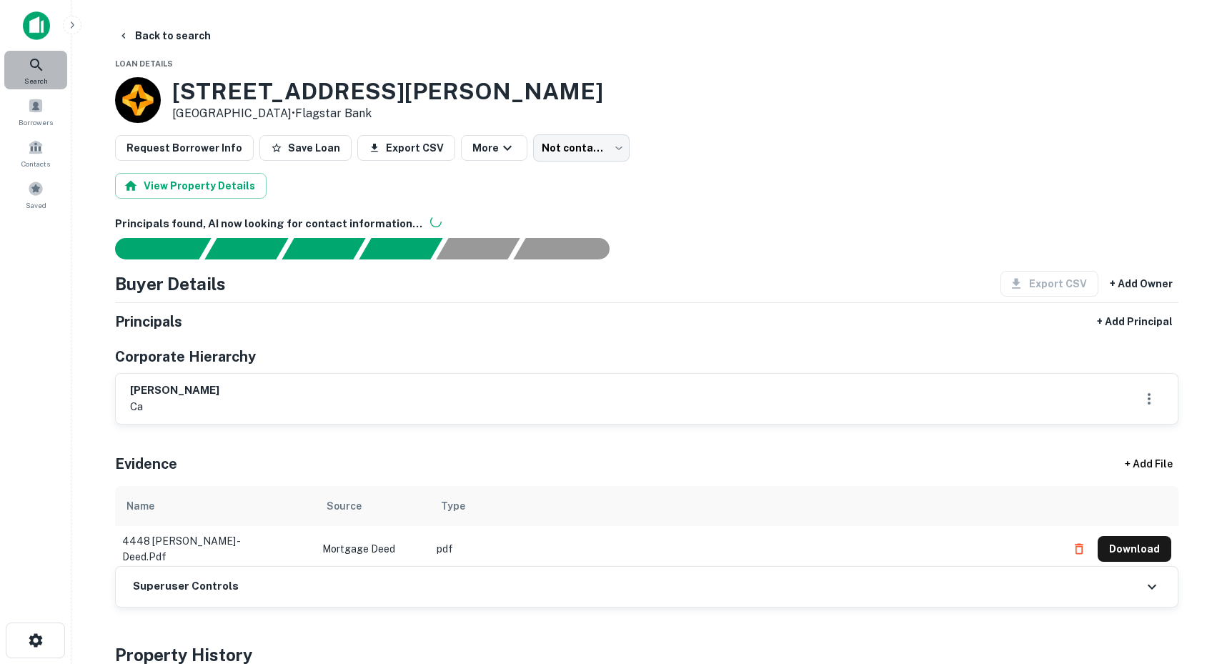
click at [44, 67] on icon at bounding box center [36, 64] width 17 height 17
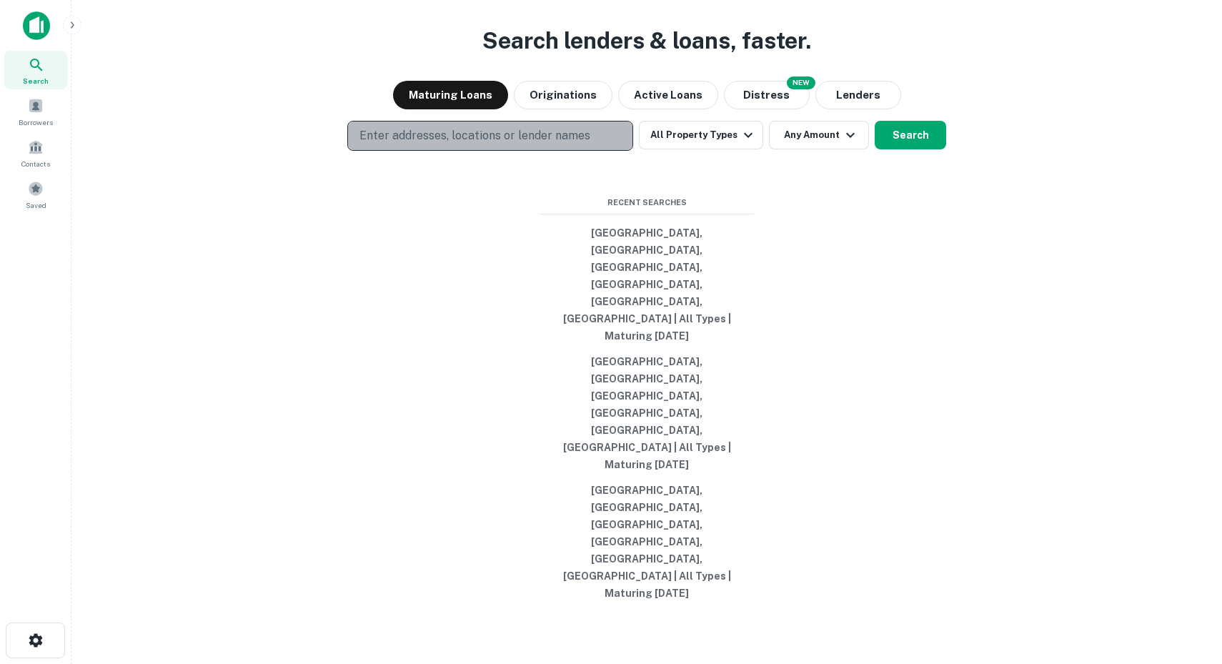
click at [585, 144] on p "Enter addresses, locations or lender names" at bounding box center [474, 135] width 231 height 17
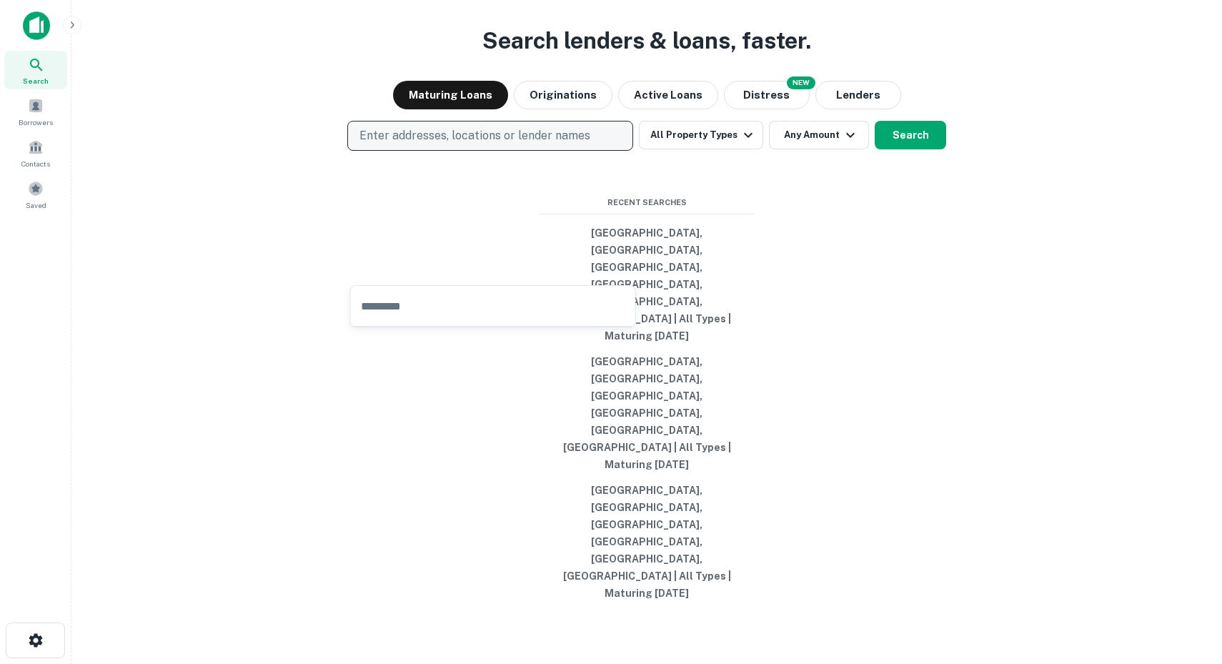
click at [440, 151] on button "Enter addresses, locations or lender names" at bounding box center [490, 136] width 286 height 30
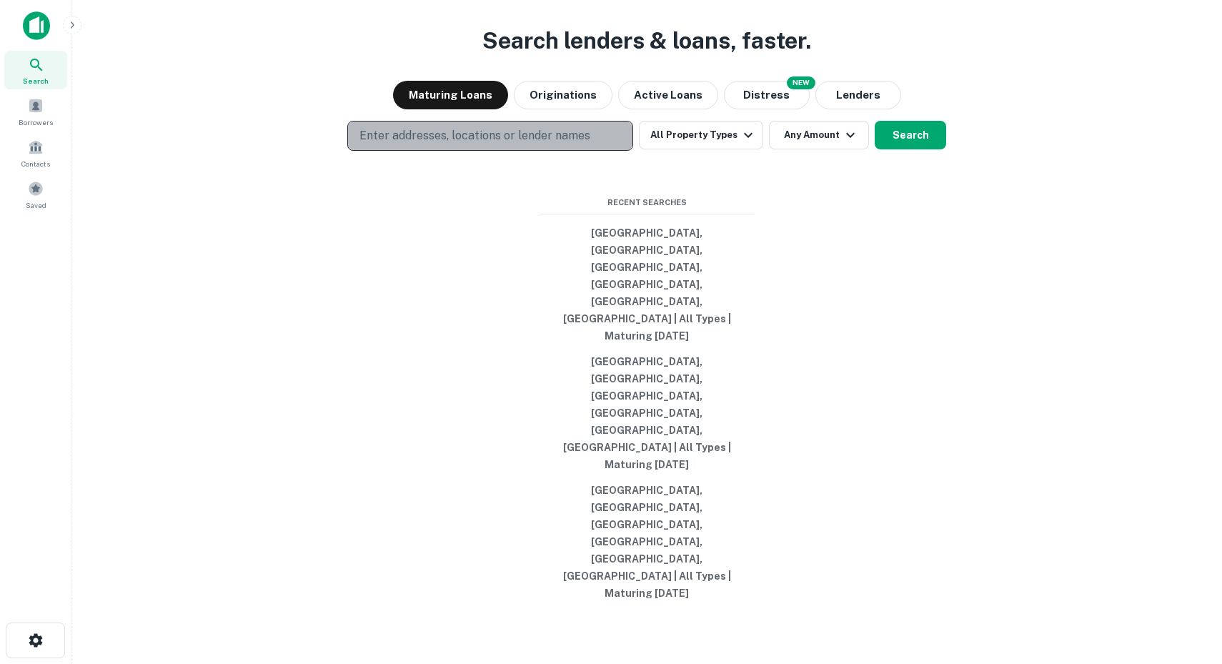
click at [436, 144] on p "Enter addresses, locations or lender names" at bounding box center [474, 135] width 231 height 17
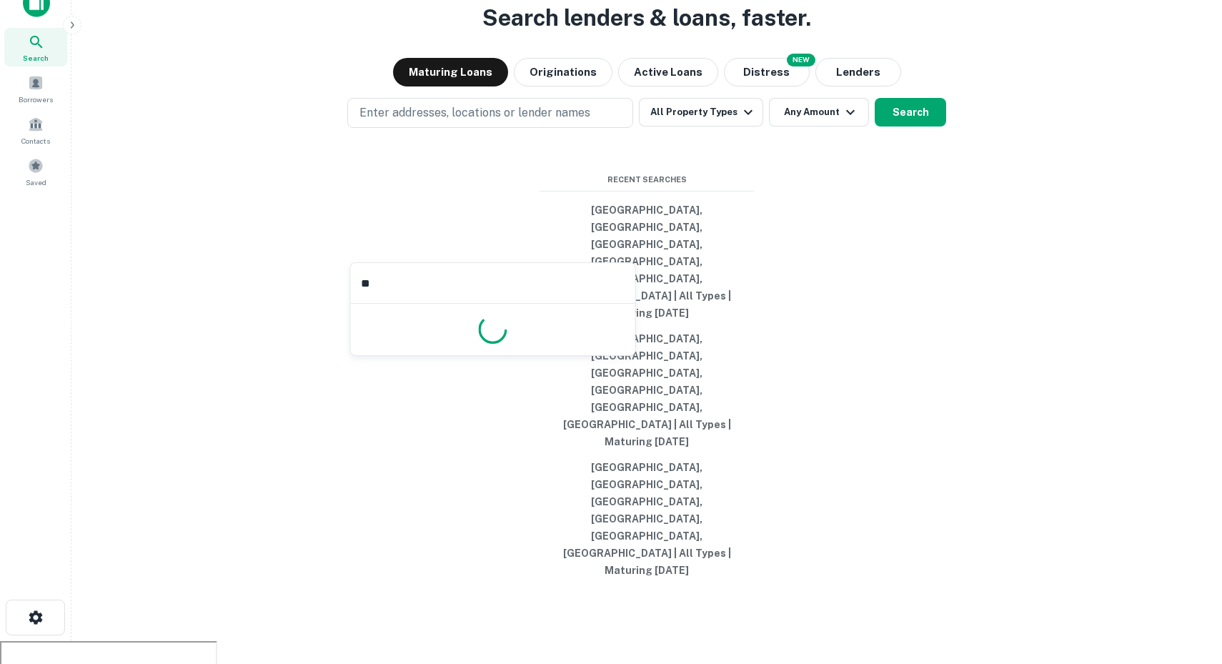
type input "*"
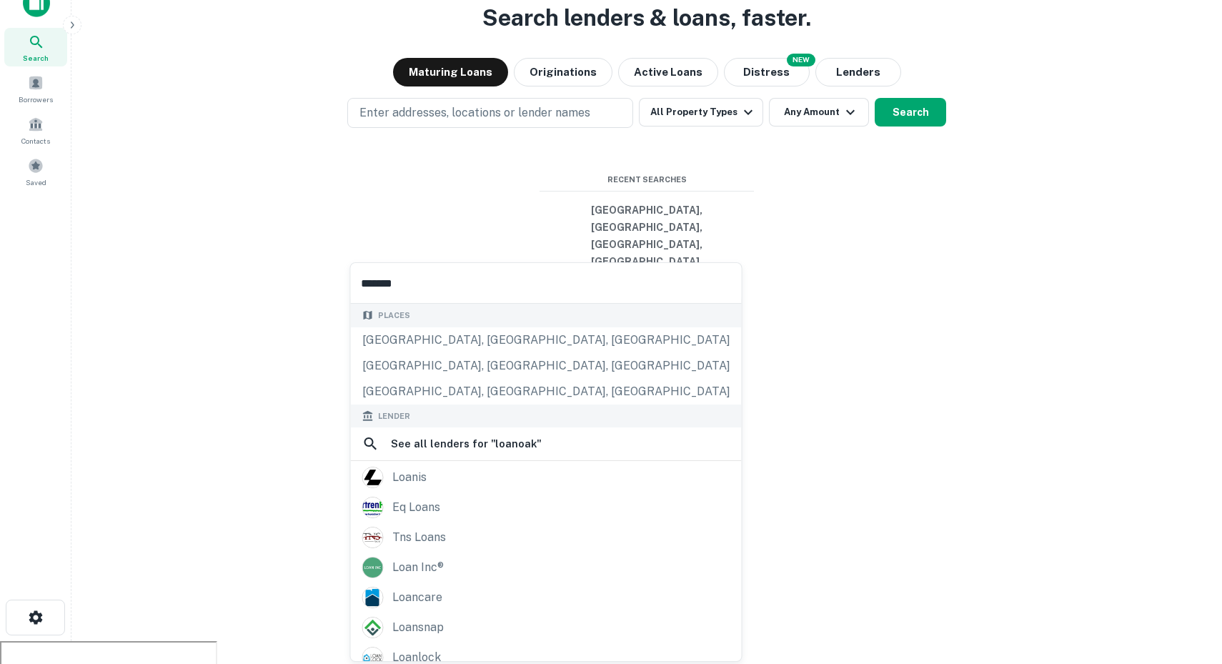
click at [384, 286] on input "*******" at bounding box center [546, 283] width 391 height 40
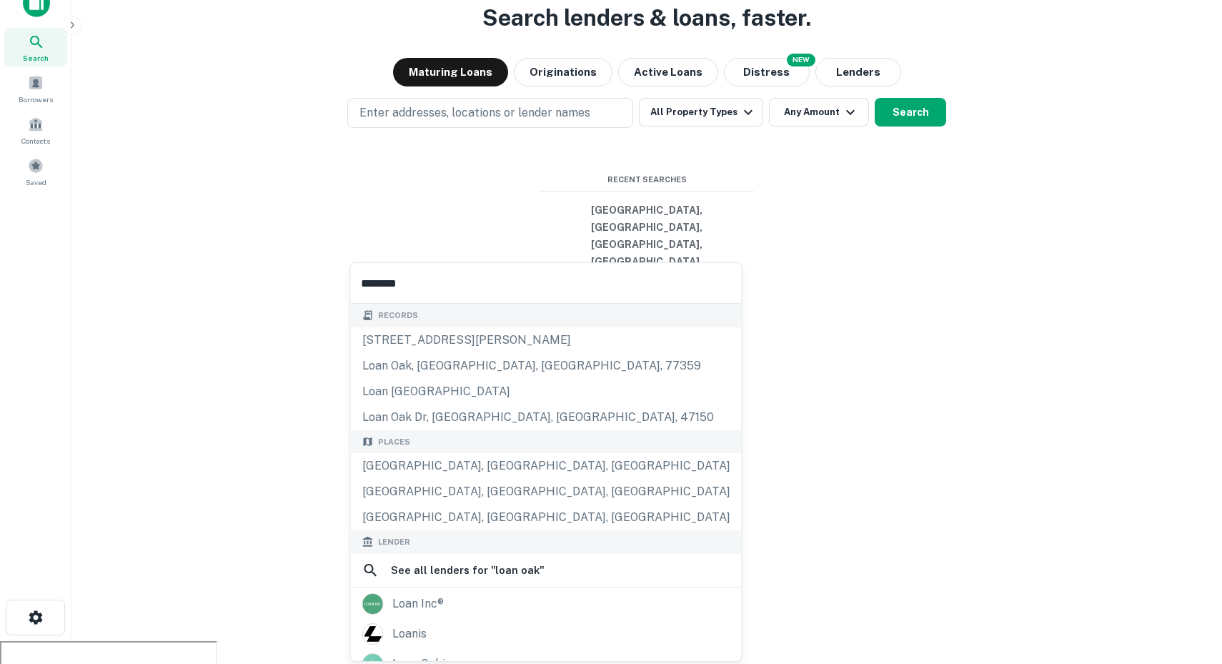
drag, startPoint x: 437, startPoint y: 284, endPoint x: 356, endPoint y: 278, distance: 81.7
click at [356, 278] on input "********" at bounding box center [546, 283] width 391 height 40
type input "********"
click at [874, 86] on button "Lenders" at bounding box center [858, 72] width 86 height 29
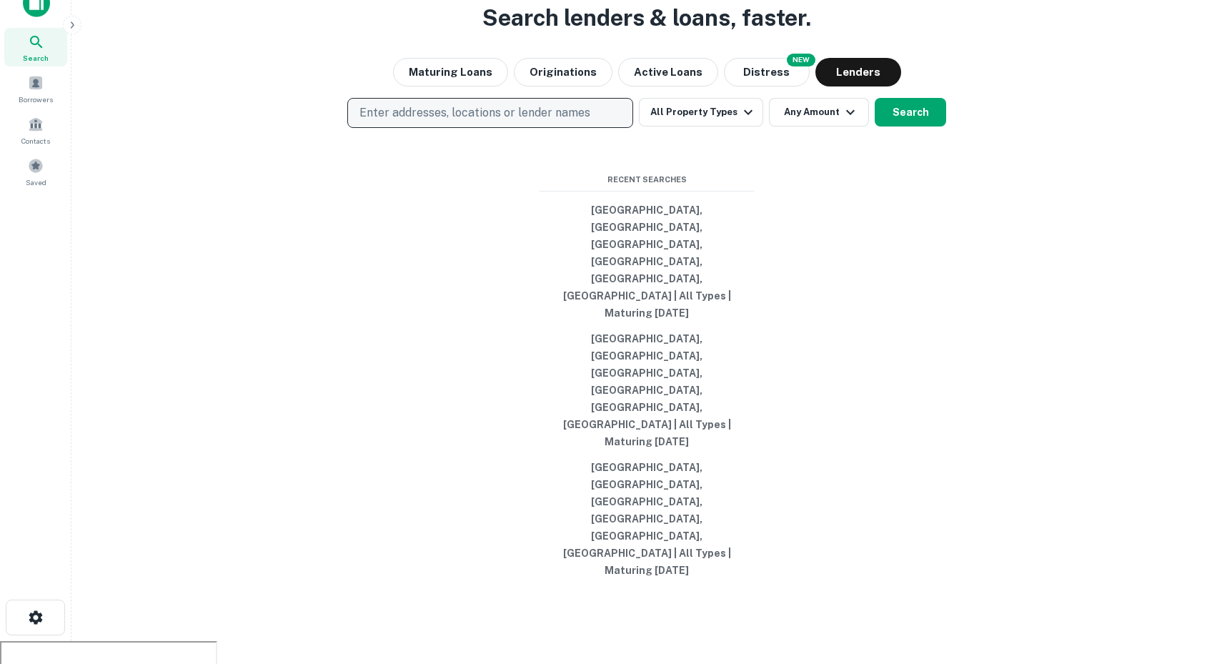
click at [520, 122] on p "Enter addresses, locations or lender names" at bounding box center [474, 112] width 231 height 17
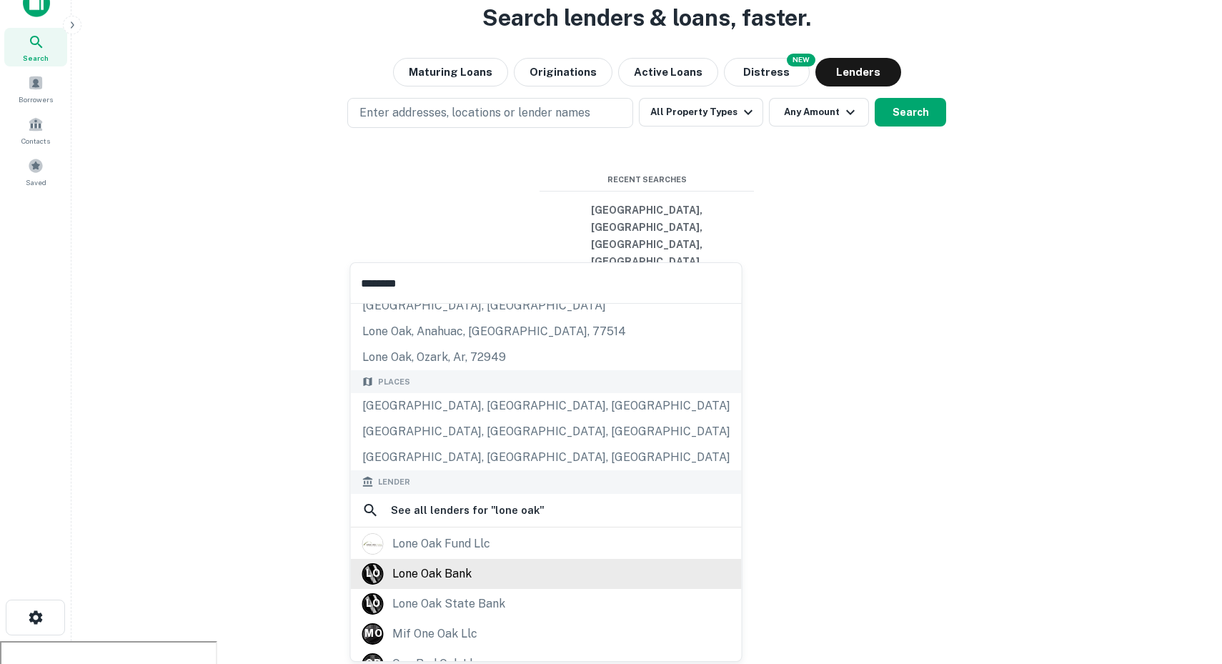
scroll to position [111, 0]
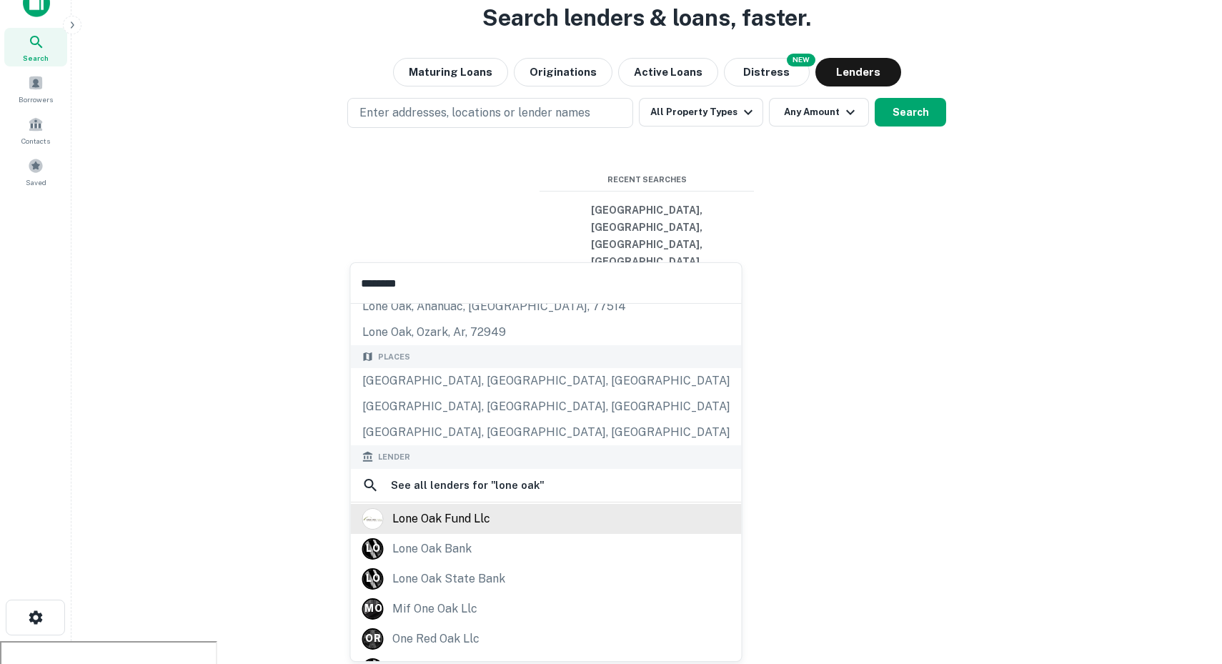
type input "********"
click at [494, 527] on div "lone oak fund llc" at bounding box center [546, 518] width 368 height 21
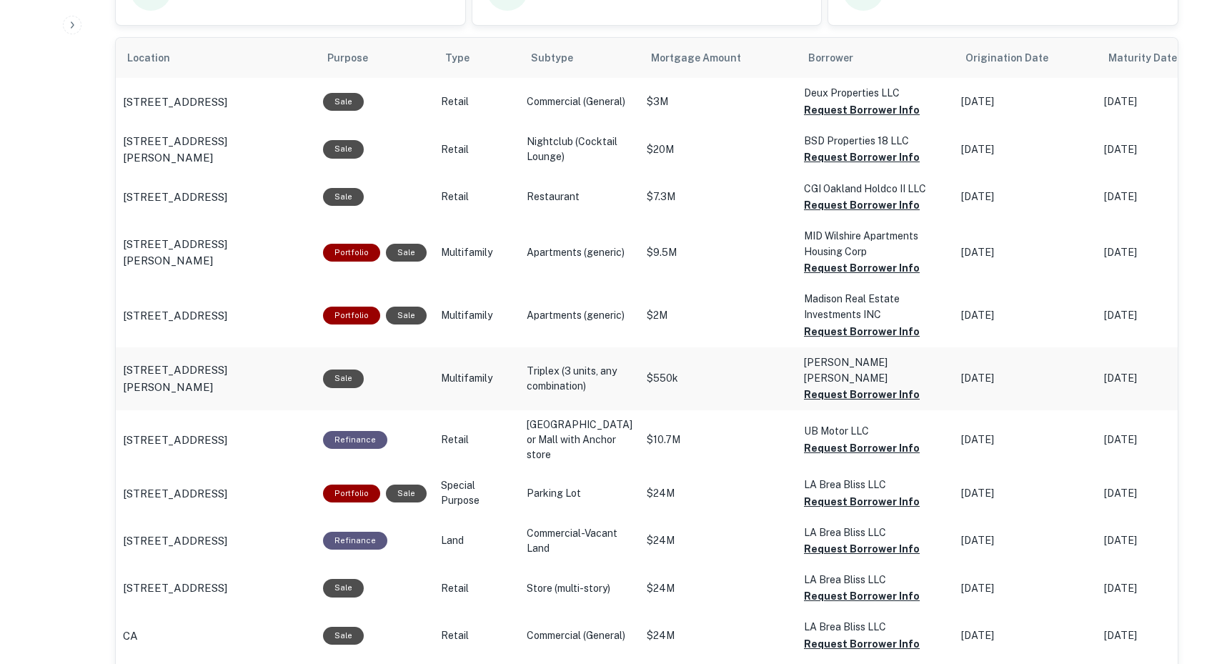
scroll to position [877, 0]
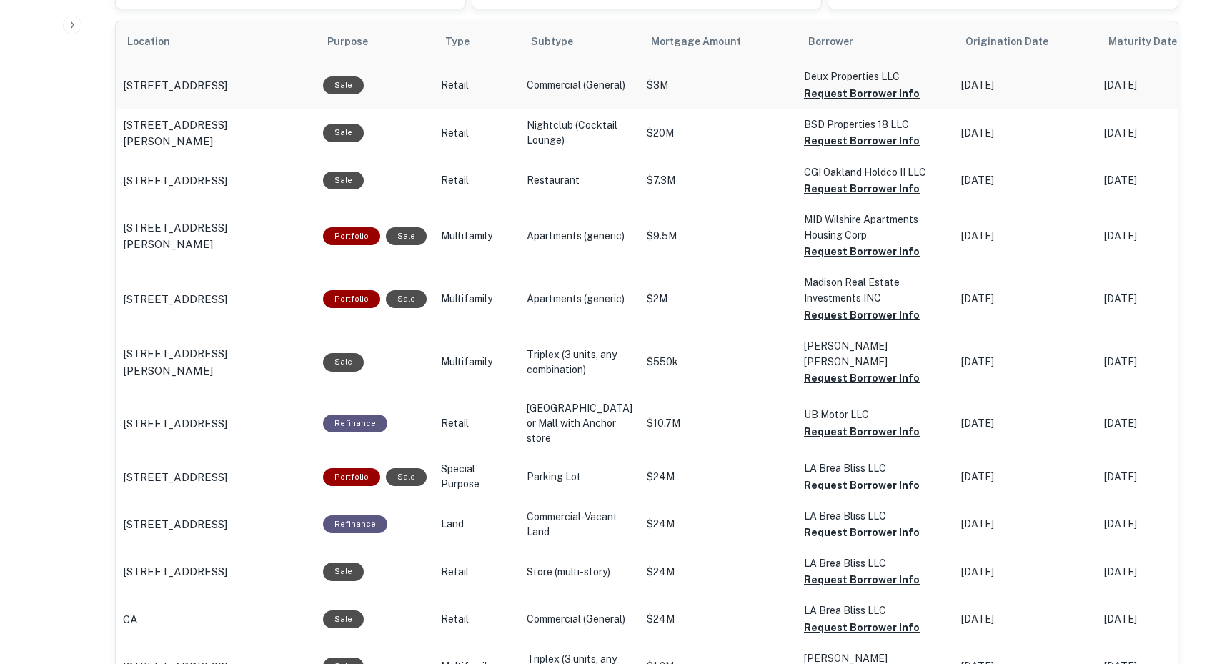
click at [722, 94] on td "$3M" at bounding box center [718, 84] width 157 height 47
click at [813, 79] on p "Deux Properties LLC" at bounding box center [875, 77] width 143 height 16
click at [815, 94] on button "Request Borrower Info" at bounding box center [862, 93] width 116 height 17
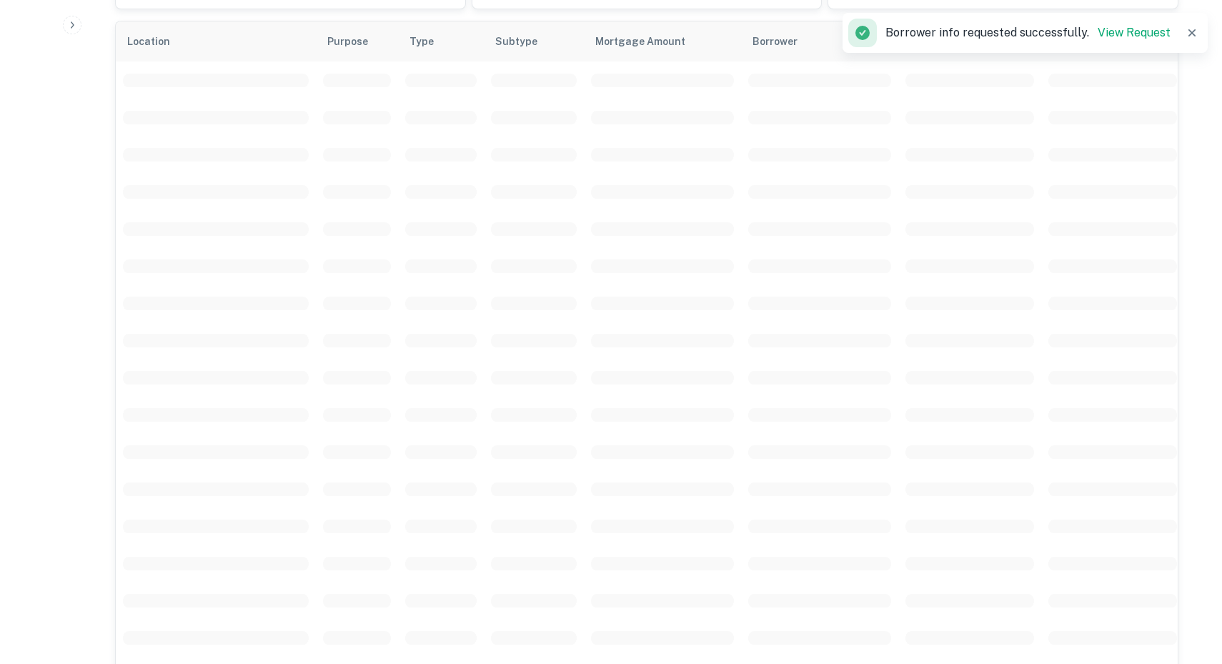
click at [808, 146] on td "scrollable content" at bounding box center [819, 154] width 157 height 37
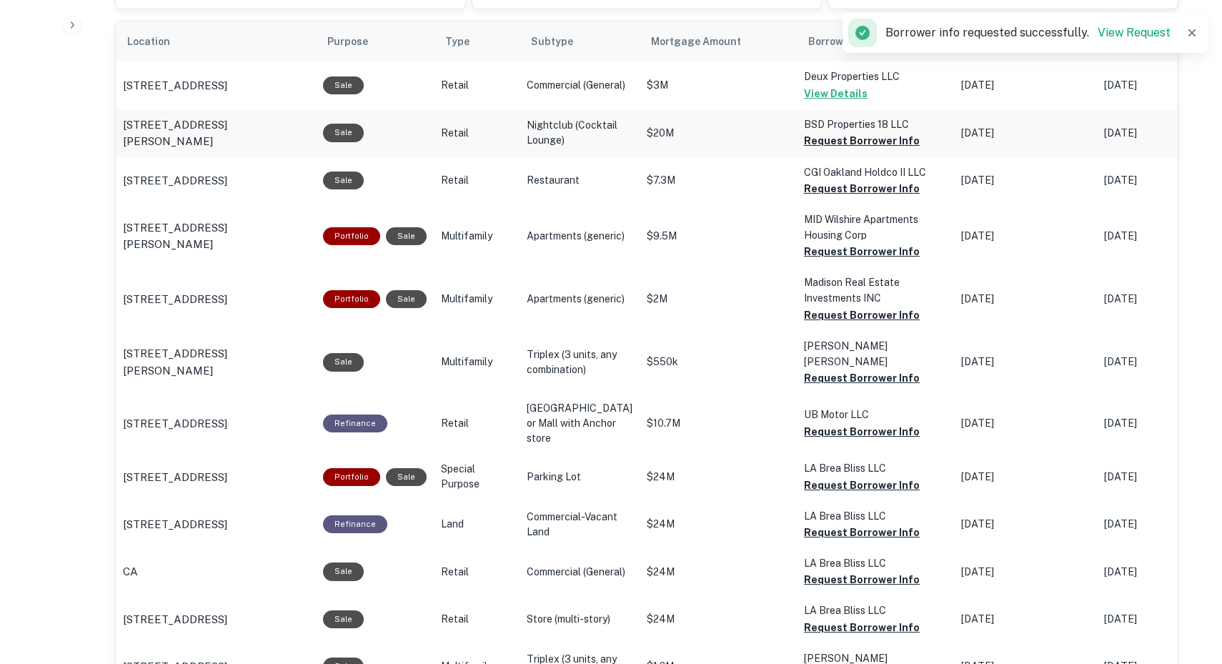
click at [811, 150] on td "BSD Properties 18 LLC Request Borrower Info" at bounding box center [875, 133] width 157 height 48
click at [808, 139] on button "Request Borrower Info" at bounding box center [862, 140] width 116 height 17
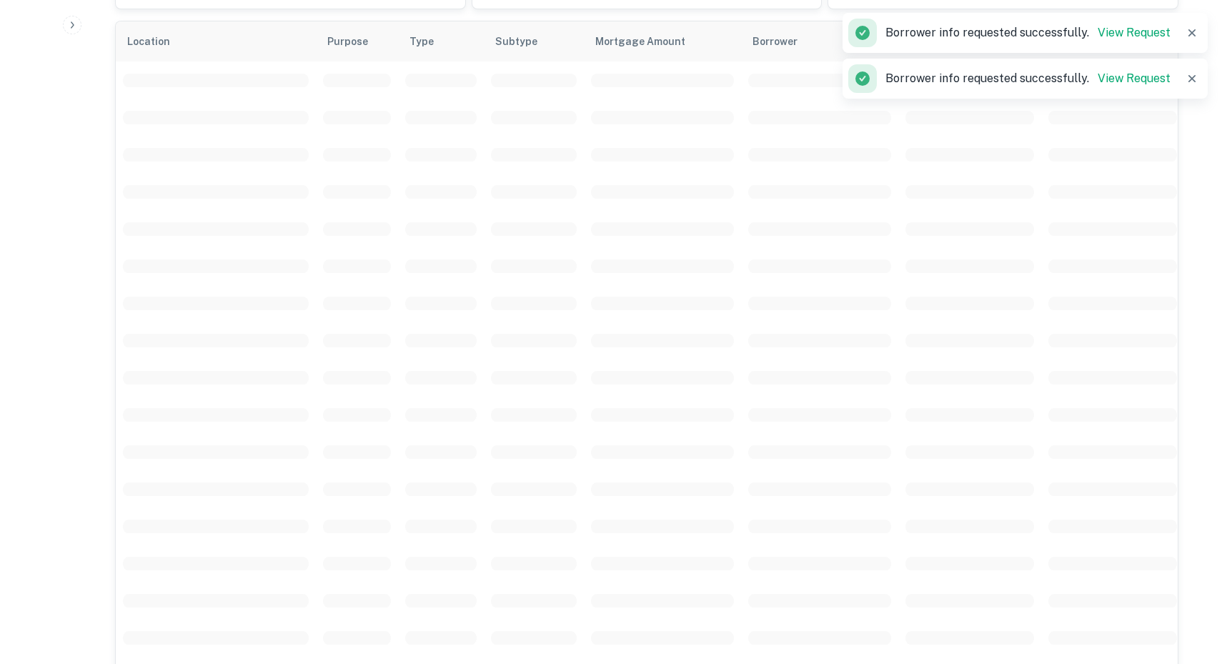
click at [809, 190] on span "scrollable content" at bounding box center [819, 192] width 143 height 14
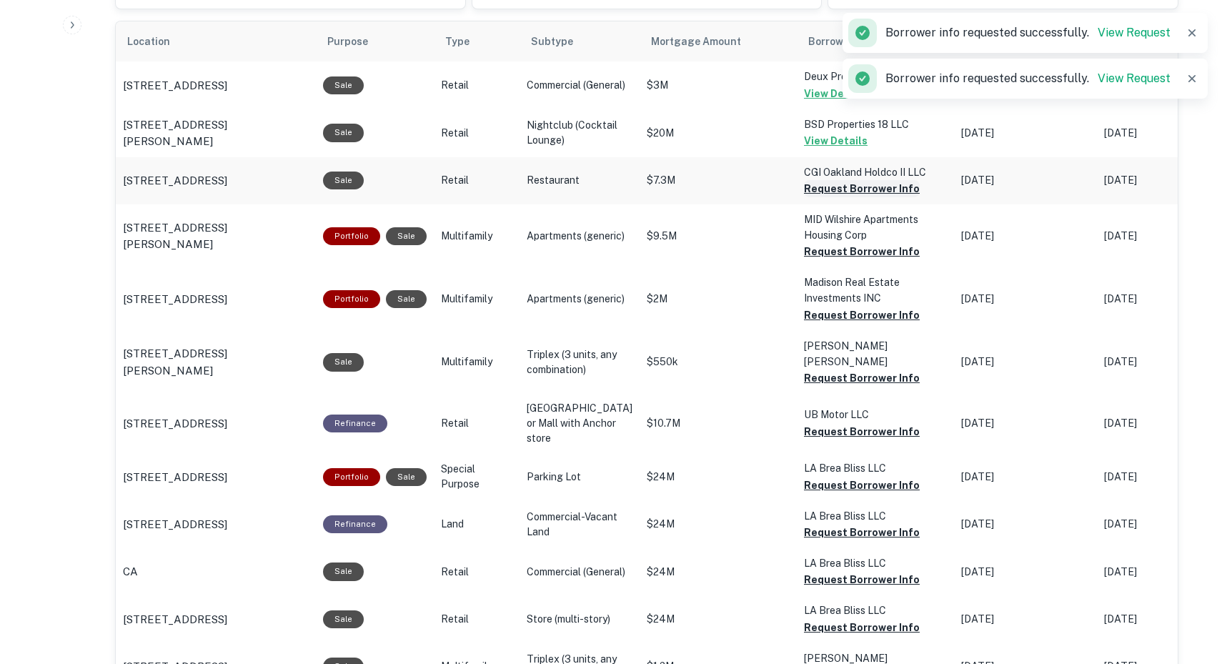
click at [808, 191] on button "Request Borrower Info" at bounding box center [862, 188] width 116 height 17
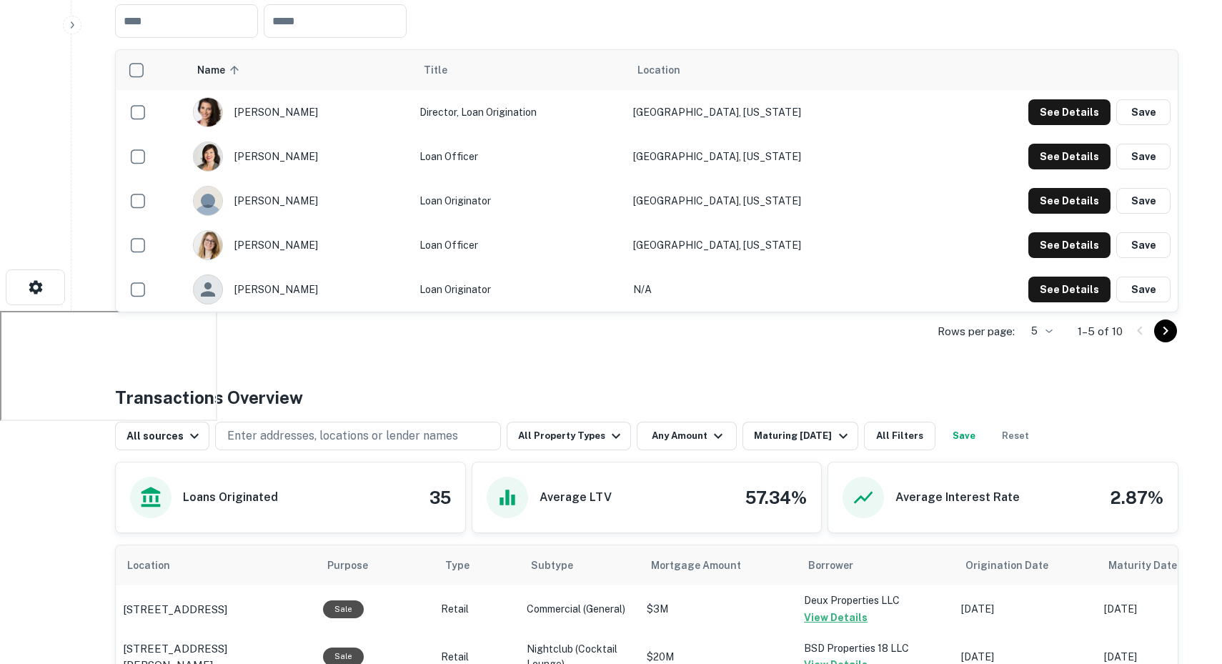
scroll to position [0, 0]
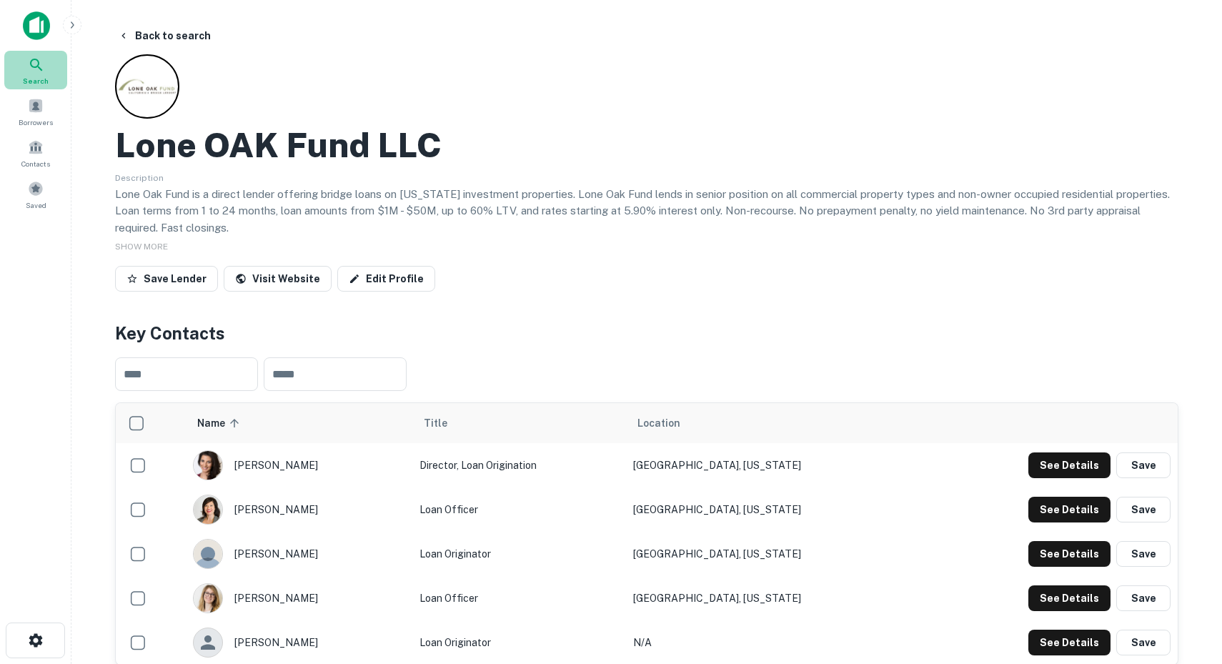
click at [26, 75] on span "Search" at bounding box center [36, 80] width 26 height 11
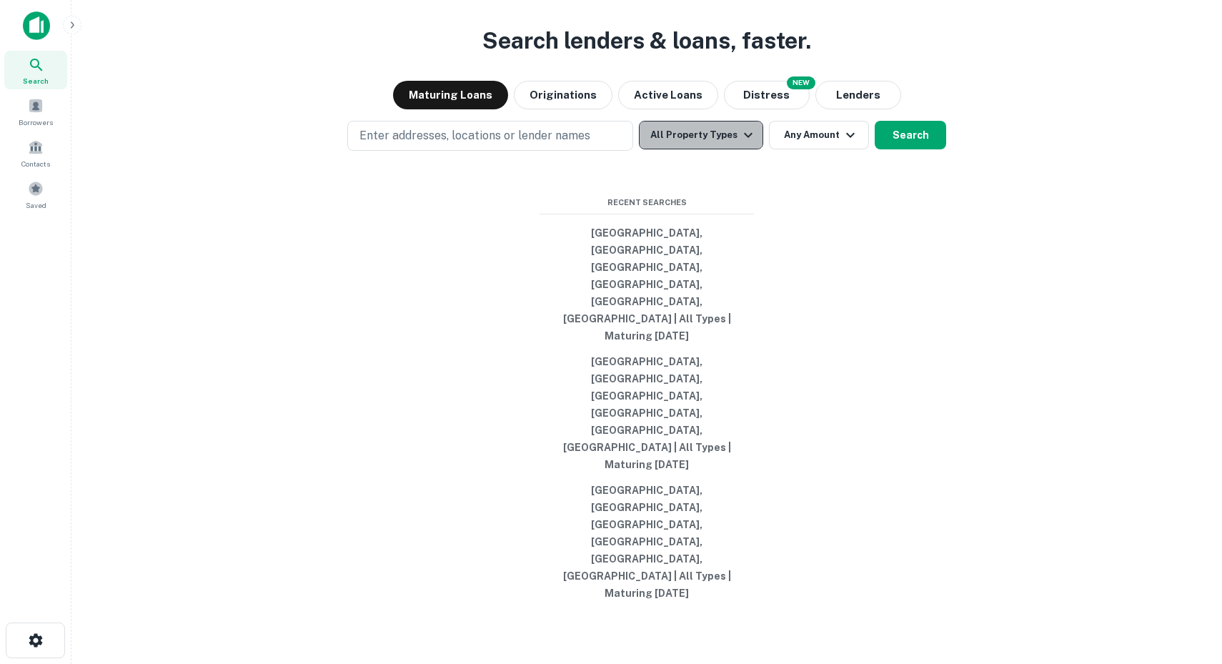
click at [713, 149] on button "All Property Types" at bounding box center [701, 135] width 124 height 29
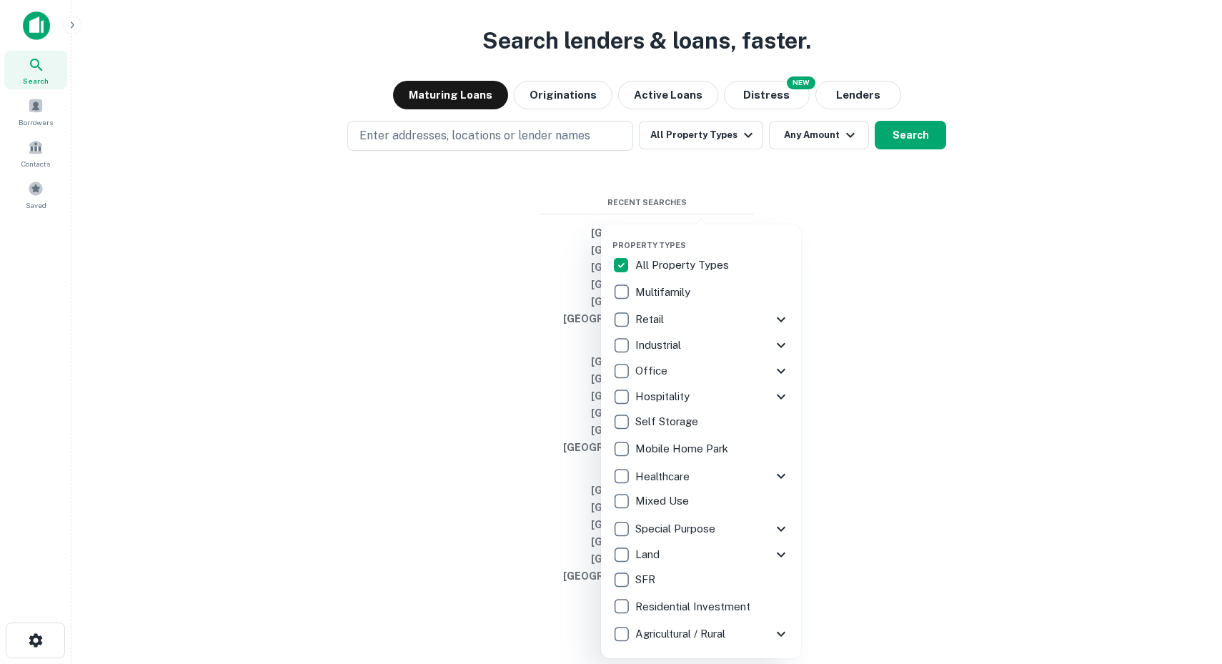
click at [830, 269] on div at bounding box center [611, 332] width 1222 height 664
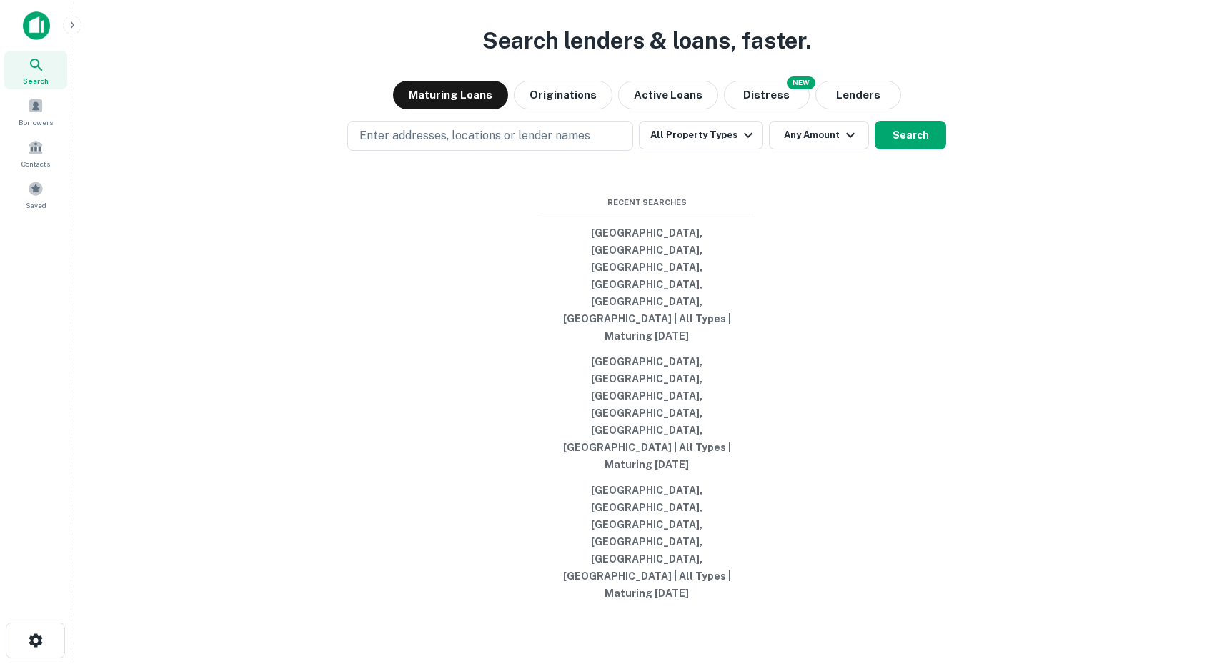
click at [842, 144] on icon "button" at bounding box center [850, 135] width 17 height 17
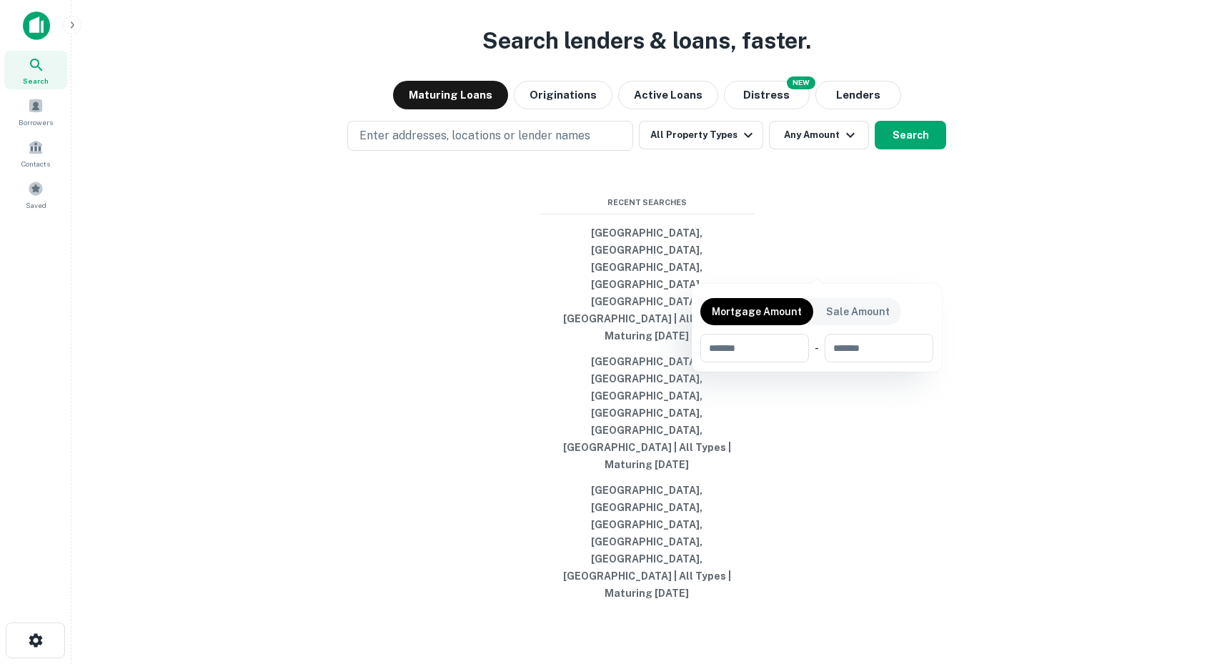
click at [457, 314] on div at bounding box center [611, 332] width 1222 height 664
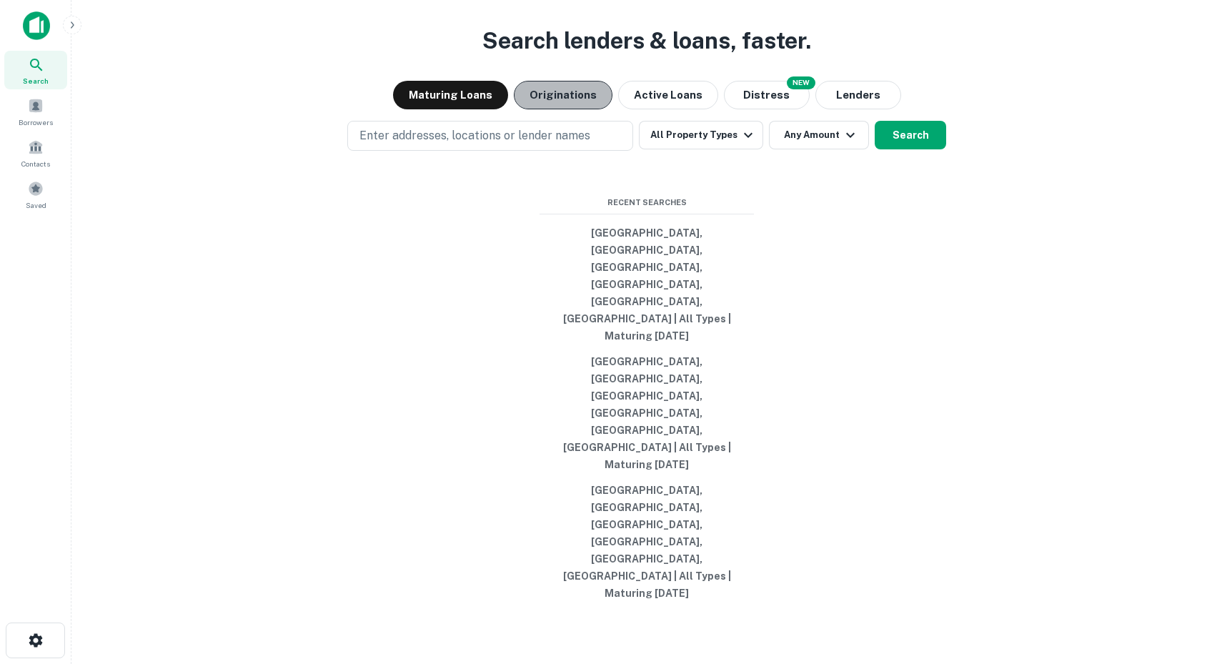
click at [573, 109] on button "Originations" at bounding box center [563, 95] width 99 height 29
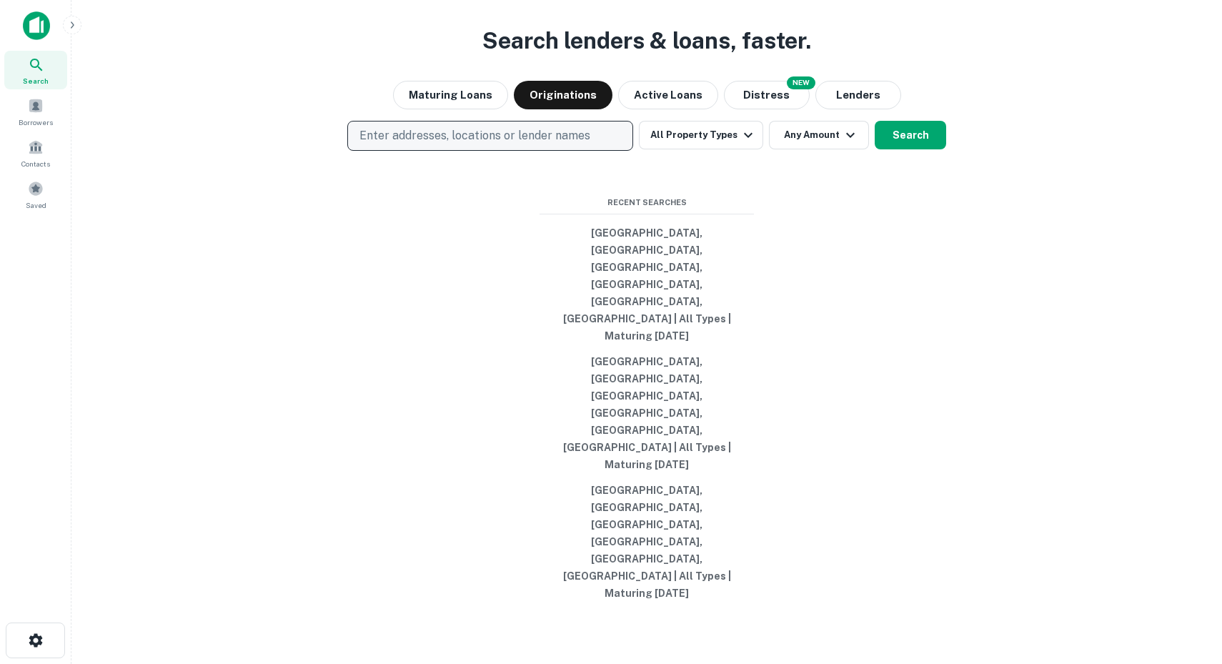
click at [517, 144] on p "Enter addresses, locations or lender names" at bounding box center [474, 135] width 231 height 17
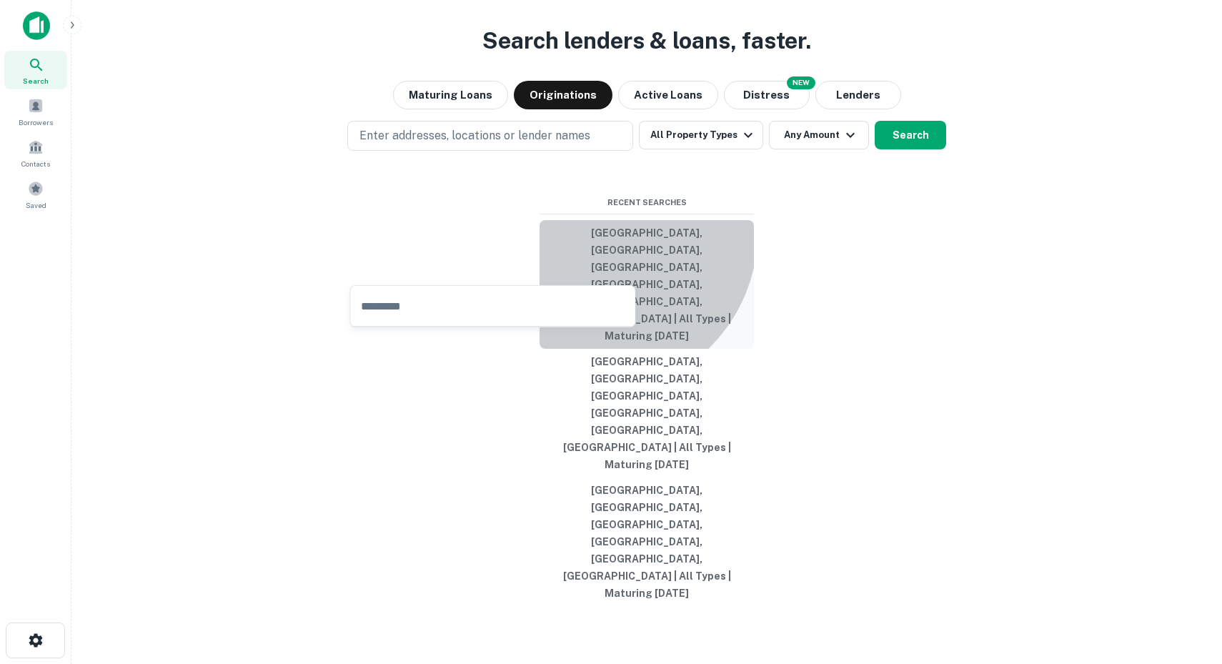
click at [592, 349] on button "[GEOGRAPHIC_DATA], [GEOGRAPHIC_DATA], [GEOGRAPHIC_DATA], [GEOGRAPHIC_DATA], [GE…" at bounding box center [647, 284] width 214 height 129
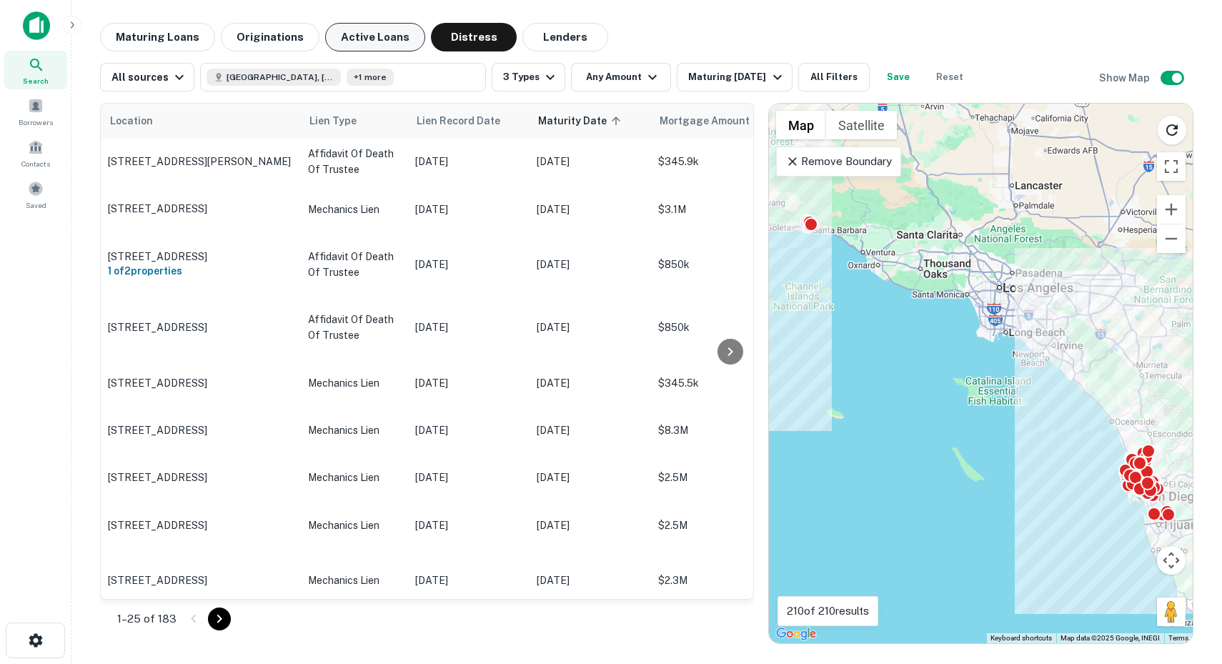
click at [342, 43] on button "Active Loans" at bounding box center [375, 37] width 100 height 29
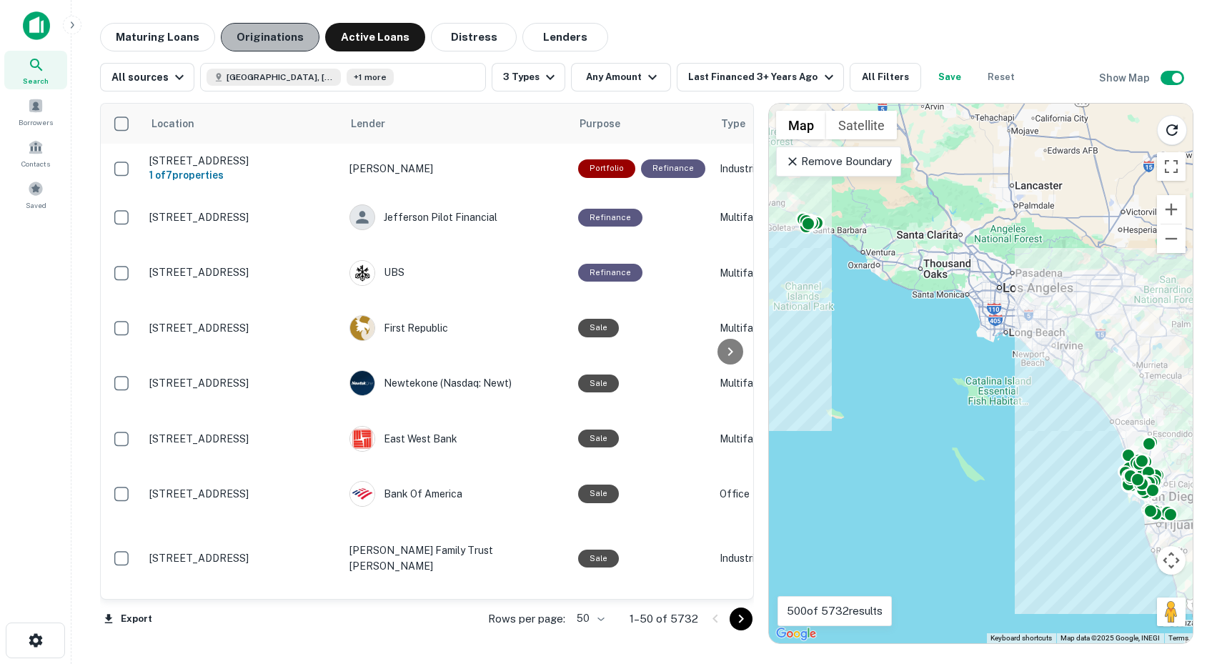
click at [278, 36] on button "Originations" at bounding box center [270, 37] width 99 height 29
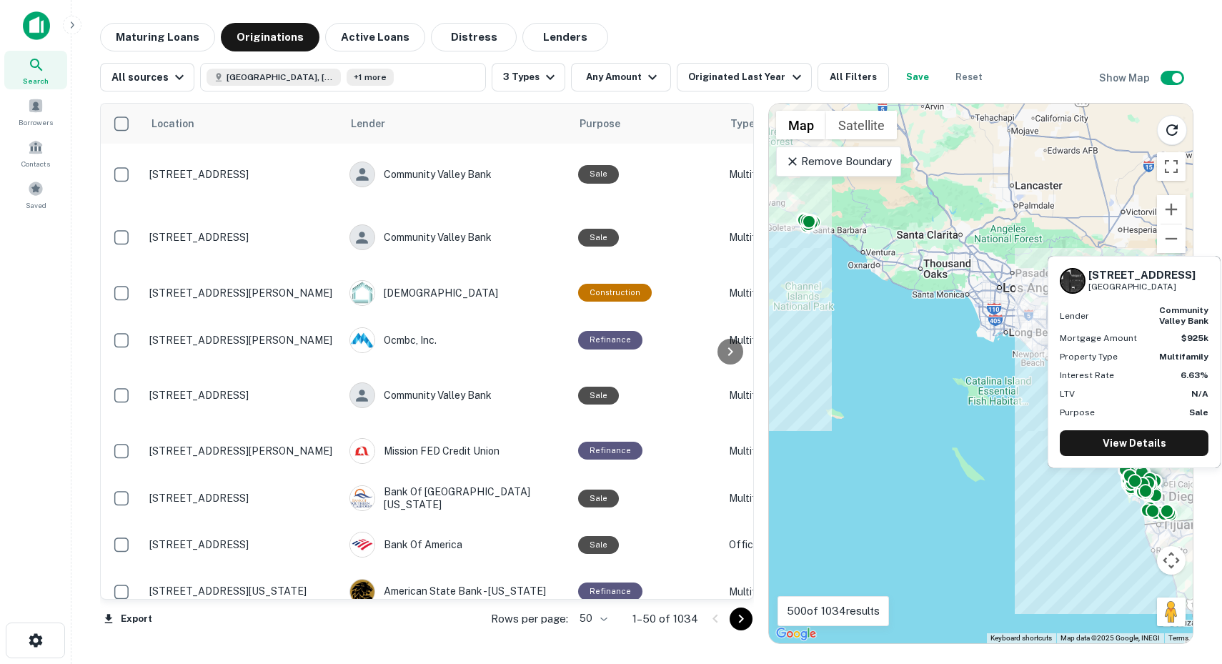
scroll to position [1332, 0]
